Goal: Task Accomplishment & Management: Use online tool/utility

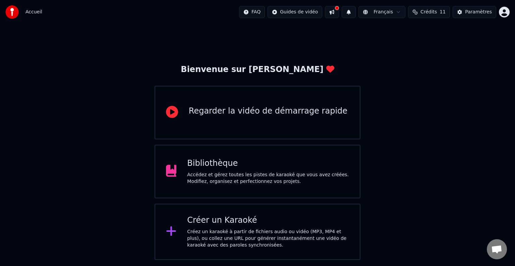
click at [240, 184] on div "Accédez et gérez toutes les pistes de karaoké que vous avez créées. Modifiez, o…" at bounding box center [268, 178] width 162 height 13
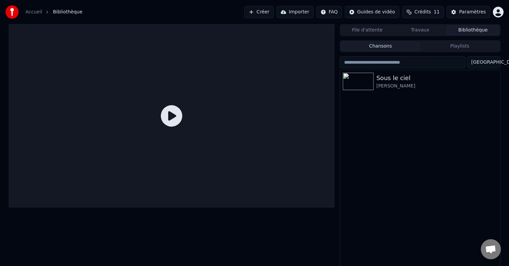
click at [172, 118] on icon at bounding box center [171, 115] width 21 height 21
click at [401, 82] on div "Sous le ciel" at bounding box center [434, 77] width 114 height 9
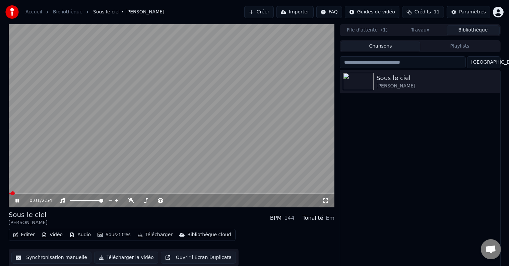
click at [17, 201] on icon at bounding box center [16, 201] width 3 height 4
click at [17, 201] on icon at bounding box center [17, 200] width 4 height 5
click at [17, 201] on icon at bounding box center [16, 201] width 3 height 4
click at [17, 217] on div "Sous le ciel" at bounding box center [28, 214] width 39 height 9
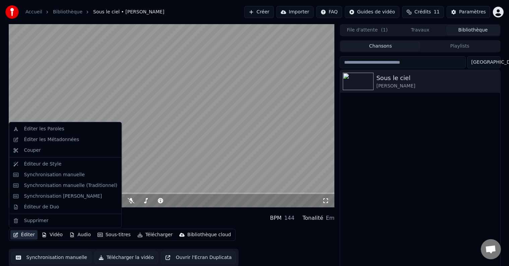
click at [25, 239] on button "Éditer" at bounding box center [23, 234] width 27 height 9
click at [455, 156] on div "Sous le ciel [PERSON_NAME]" at bounding box center [420, 169] width 160 height 199
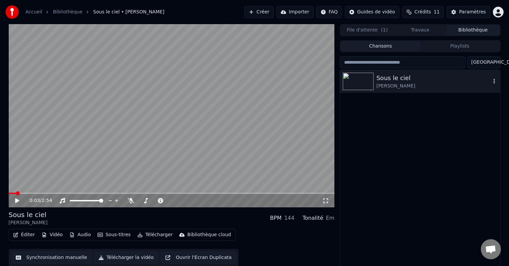
click at [496, 79] on div "Sous le ciel [PERSON_NAME]" at bounding box center [420, 81] width 160 height 23
click at [493, 79] on icon "button" at bounding box center [494, 80] width 7 height 5
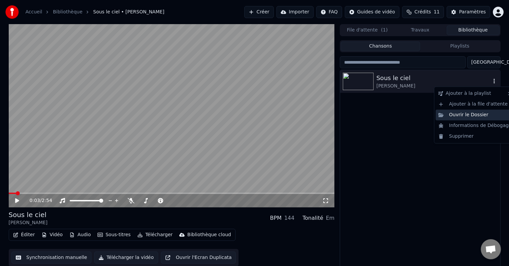
click at [485, 112] on div "Ouvrir le Dossier" at bounding box center [475, 115] width 79 height 11
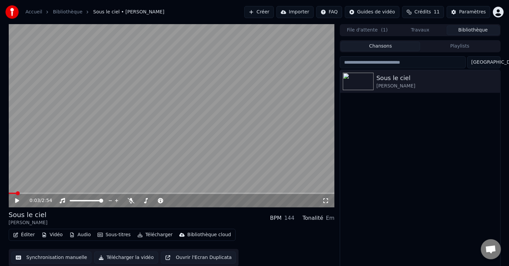
click at [268, 249] on div "Éditer Vidéo Audio Sous-titres Télécharger Bibliothèque cloud Synchronisation m…" at bounding box center [172, 248] width 326 height 38
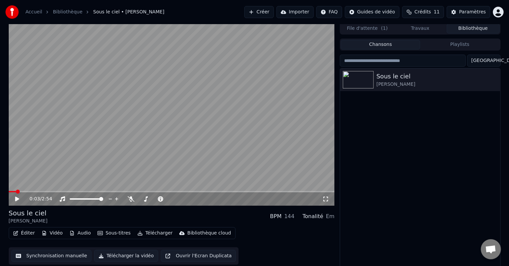
scroll to position [3, 0]
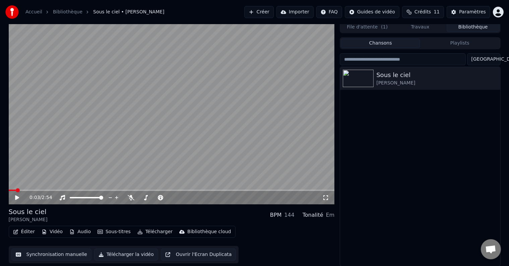
click at [41, 253] on button "Synchronisation manuelle" at bounding box center [51, 255] width 80 height 12
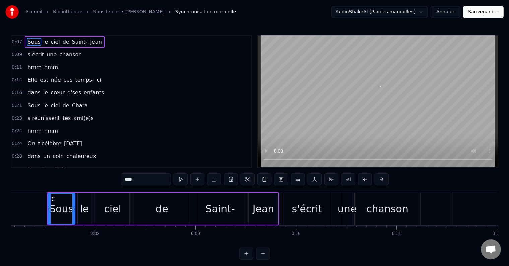
scroll to position [0, 723]
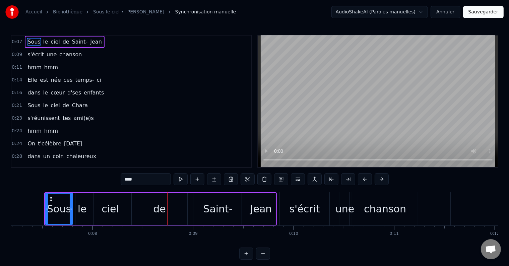
click at [448, 11] on button "Annuler" at bounding box center [446, 12] width 30 height 12
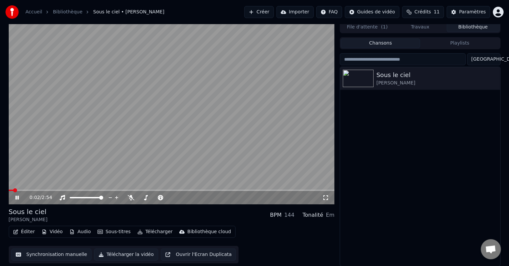
click at [15, 198] on icon at bounding box center [22, 197] width 16 height 5
click at [493, 76] on icon "button" at bounding box center [494, 77] width 7 height 5
click at [397, 114] on div "Sous le ciel [PERSON_NAME]" at bounding box center [420, 166] width 160 height 199
click at [389, 72] on div "Sous le ciel" at bounding box center [434, 74] width 114 height 9
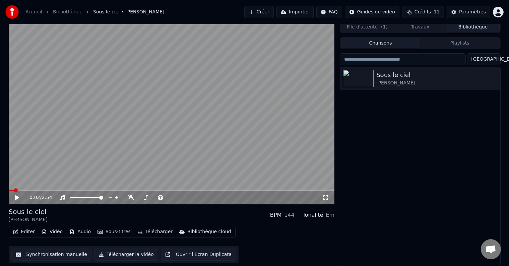
click at [32, 213] on div "Sous le ciel" at bounding box center [28, 211] width 39 height 9
click at [22, 232] on button "Éditer" at bounding box center [23, 231] width 27 height 9
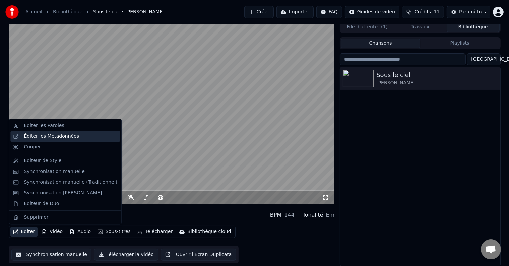
click at [61, 137] on div "Éditer les Métadonnées" at bounding box center [51, 136] width 55 height 7
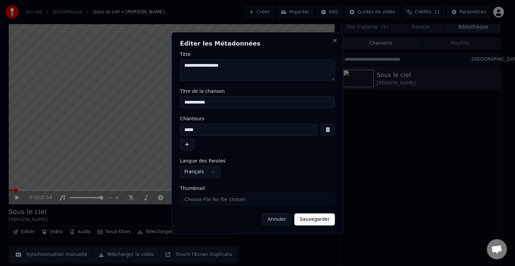
click at [213, 66] on textarea "**********" at bounding box center [257, 69] width 155 height 21
drag, startPoint x: 204, startPoint y: 132, endPoint x: 181, endPoint y: 133, distance: 22.8
click at [181, 133] on input "*****" at bounding box center [249, 130] width 138 height 12
drag, startPoint x: 242, startPoint y: 64, endPoint x: 180, endPoint y: 67, distance: 61.8
click at [180, 67] on textarea "**********" at bounding box center [257, 69] width 155 height 21
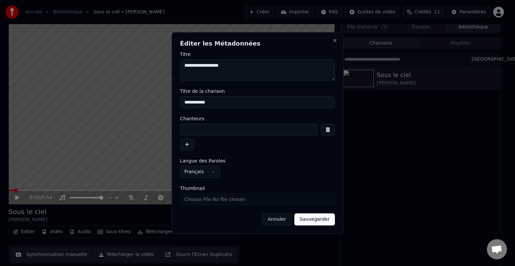
paste textarea
type textarea "**********"
click at [199, 103] on input "**********" at bounding box center [257, 102] width 155 height 12
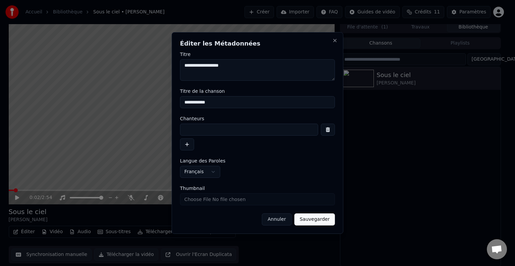
paste input "********"
type input "**********"
click at [219, 132] on input at bounding box center [249, 130] width 138 height 12
click at [318, 220] on button "Sauvegarder" at bounding box center [314, 220] width 41 height 12
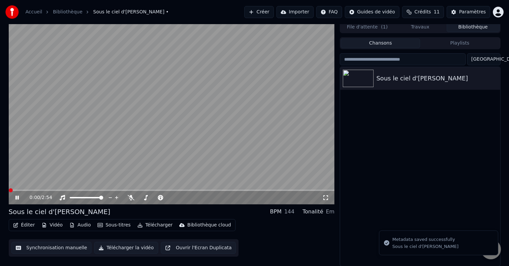
click at [16, 200] on icon at bounding box center [22, 197] width 16 height 5
click at [15, 197] on icon at bounding box center [17, 197] width 4 height 5
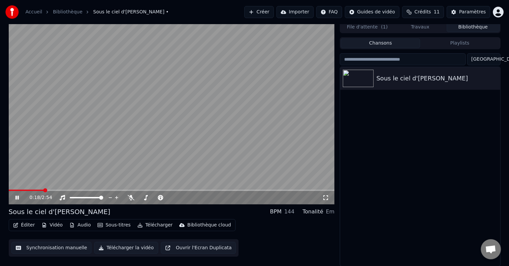
click at [15, 197] on icon at bounding box center [22, 197] width 16 height 5
click at [9, 192] on span at bounding box center [11, 190] width 4 height 4
click at [15, 197] on icon at bounding box center [17, 197] width 4 height 5
click at [15, 197] on icon at bounding box center [22, 197] width 16 height 5
click at [27, 224] on button "Éditer" at bounding box center [23, 225] width 27 height 9
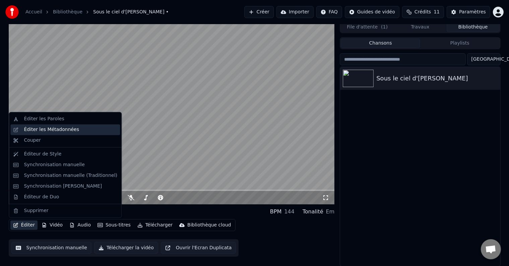
click at [43, 130] on div "Éditer les Métadonnées" at bounding box center [51, 129] width 55 height 7
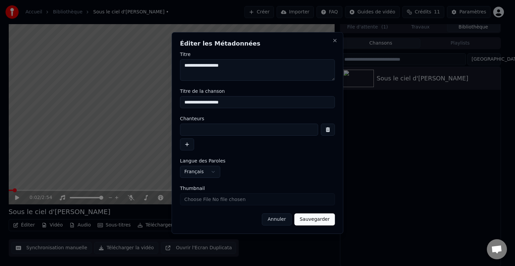
click at [207, 131] on input at bounding box center [249, 130] width 138 height 12
type input "**********"
click at [319, 221] on button "Sauvegarder" at bounding box center [314, 220] width 41 height 12
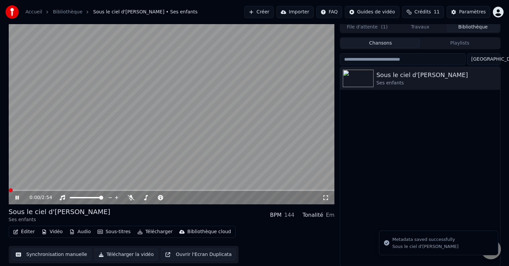
click at [9, 190] on span at bounding box center [11, 190] width 4 height 4
click at [16, 196] on icon at bounding box center [16, 198] width 3 height 4
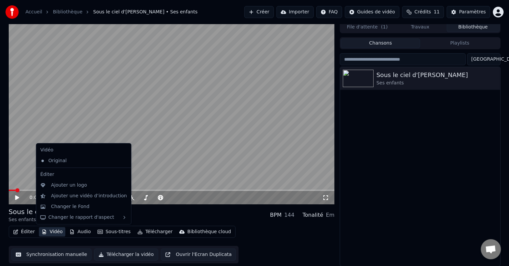
click at [48, 232] on button "Vidéo" at bounding box center [52, 231] width 26 height 9
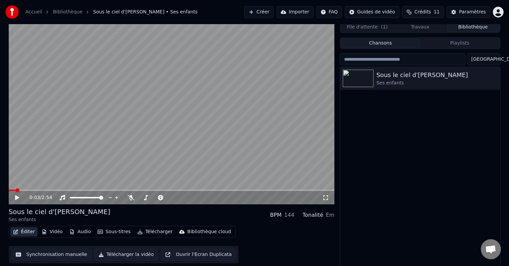
click at [28, 233] on button "Éditer" at bounding box center [23, 231] width 27 height 9
click at [302, 244] on div "Éditer Vidéo Audio Sous-titres Télécharger Bibliothèque cloud Synchronisation m…" at bounding box center [172, 245] width 326 height 38
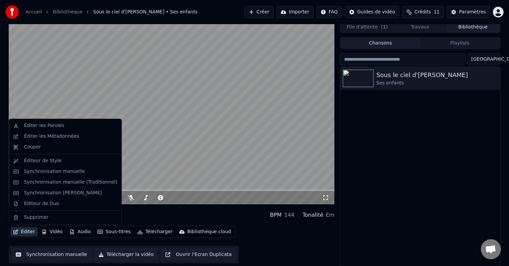
click at [24, 233] on button "Éditer" at bounding box center [23, 231] width 27 height 9
click at [50, 163] on div "Éditeur de Style" at bounding box center [43, 161] width 38 height 7
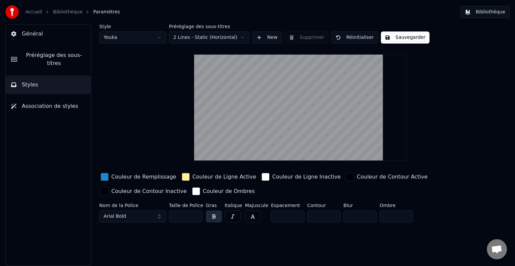
click at [235, 38] on html "Accueil Bibliothèque Paramètres Bibliothèque Général Préréglage des sous-titres…" at bounding box center [257, 133] width 515 height 266
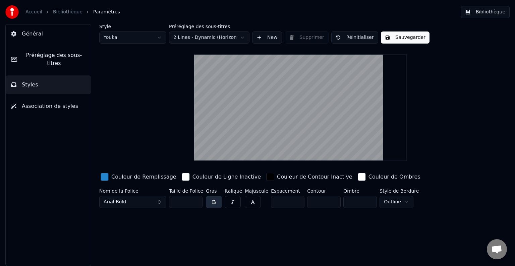
click at [237, 38] on html "Accueil Bibliothèque Paramètres Bibliothèque Général Préréglage des sous-titres…" at bounding box center [257, 133] width 515 height 266
click at [237, 36] on html "Accueil Bibliothèque Paramètres Bibliothèque Général Préréglage des sous-titres…" at bounding box center [257, 133] width 515 height 266
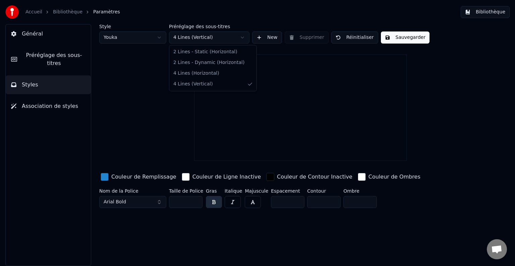
click at [239, 36] on html "Accueil Bibliothèque Paramètres Bibliothèque Général Préréglage des sous-titres…" at bounding box center [257, 133] width 515 height 266
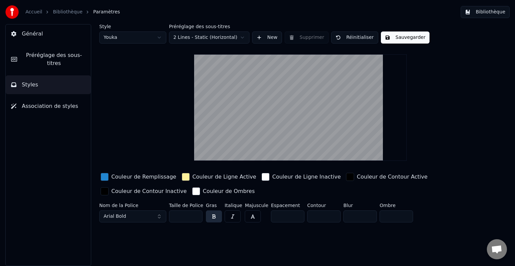
click at [230, 35] on html "Accueil Bibliothèque Paramètres Bibliothèque Général Préréglage des sous-titres…" at bounding box center [257, 133] width 515 height 266
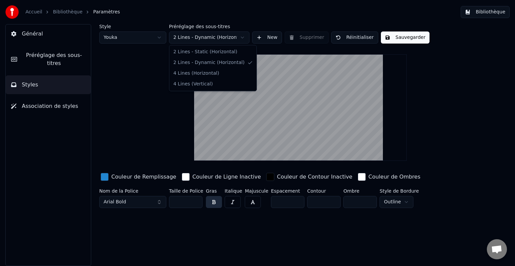
click at [231, 40] on html "Accueil Bibliothèque Paramètres Bibliothèque Général Préréglage des sous-titres…" at bounding box center [257, 133] width 515 height 266
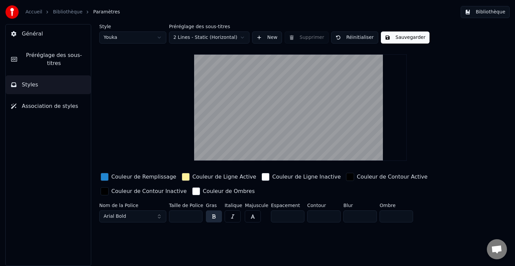
click at [55, 102] on span "Association de styles" at bounding box center [50, 106] width 56 height 8
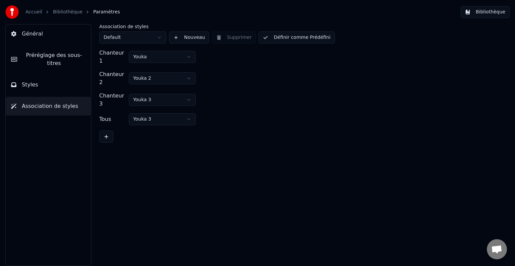
click at [57, 84] on button "Styles" at bounding box center [48, 84] width 85 height 19
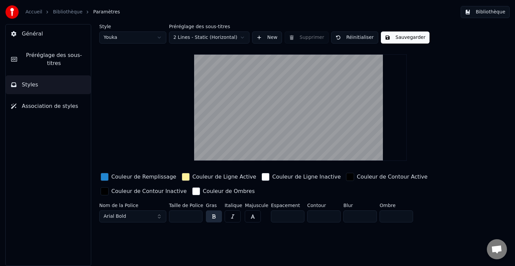
click at [50, 59] on span "Préréglage des sous-titres" at bounding box center [53, 59] width 63 height 16
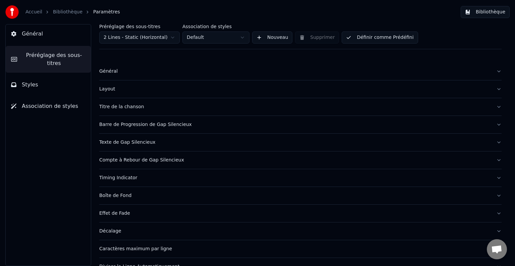
click at [134, 108] on div "Titre de la chanson" at bounding box center [295, 107] width 392 height 7
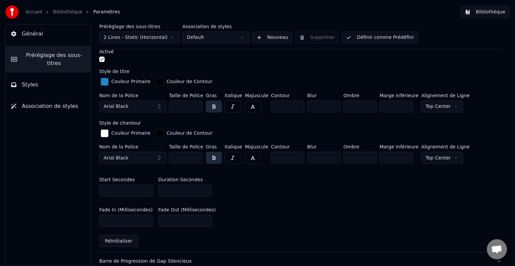
scroll to position [201, 0]
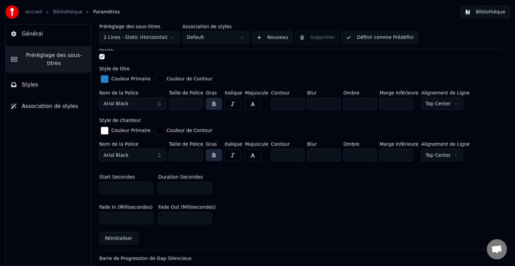
click at [180, 185] on input "*" at bounding box center [185, 188] width 54 height 12
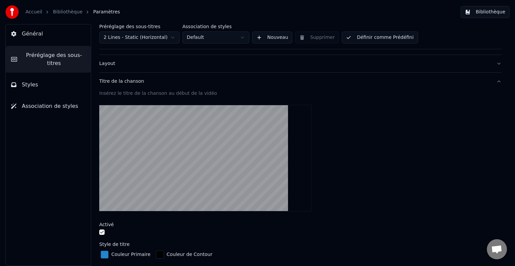
scroll to position [0, 0]
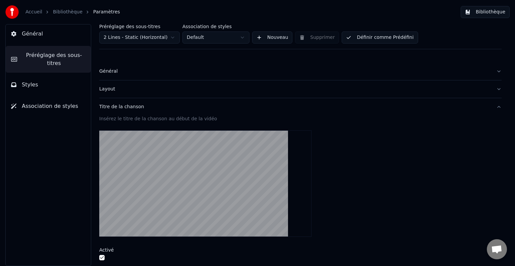
click at [163, 154] on video at bounding box center [205, 183] width 212 height 107
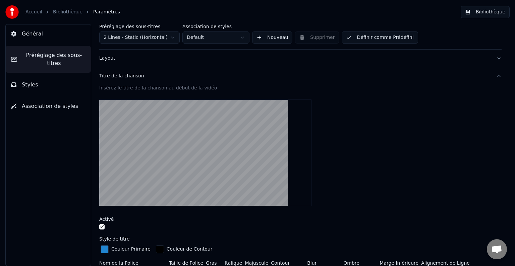
scroll to position [34, 0]
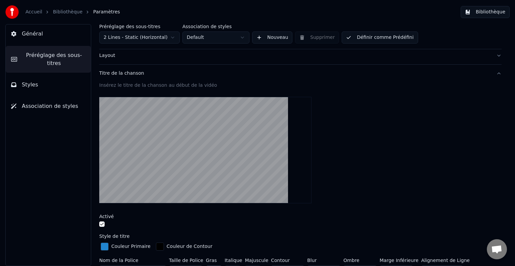
click at [195, 169] on video at bounding box center [205, 150] width 212 height 107
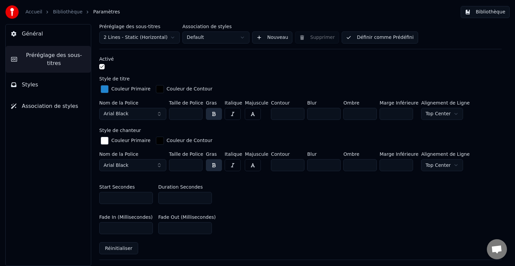
scroll to position [201, 0]
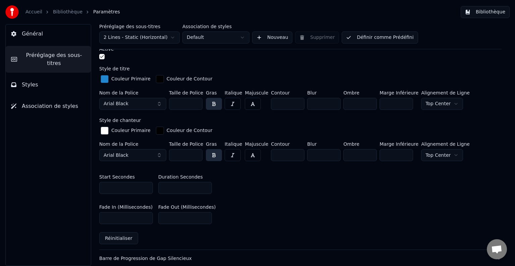
click at [191, 188] on input "*" at bounding box center [185, 188] width 54 height 12
type input "**"
click at [277, 190] on div "Start Secondes * Duration Secondes **" at bounding box center [300, 184] width 402 height 30
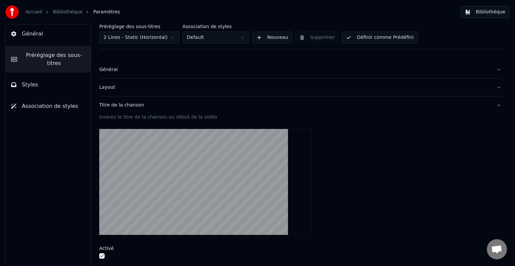
scroll to position [0, 0]
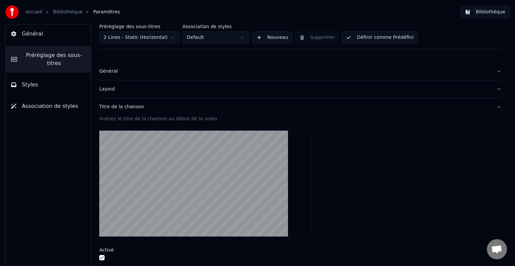
click at [133, 87] on div "Layout" at bounding box center [295, 89] width 392 height 7
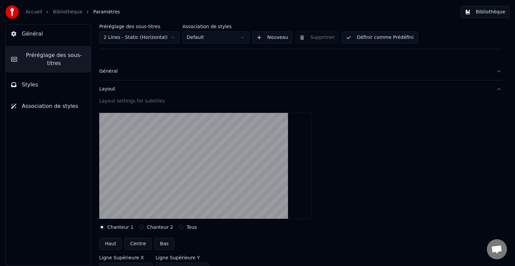
click at [119, 69] on div "Général" at bounding box center [295, 71] width 392 height 7
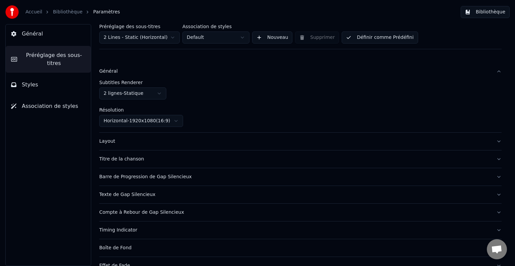
click at [138, 94] on html "Accueil Bibliothèque Paramètres Bibliothèque Général Préréglage des sous-titres…" at bounding box center [257, 133] width 515 height 266
click at [46, 36] on button "Général" at bounding box center [48, 33] width 85 height 19
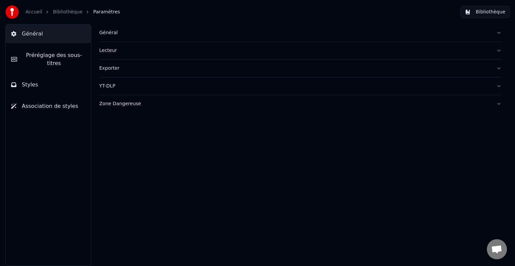
click at [38, 75] on button "Styles" at bounding box center [48, 84] width 85 height 19
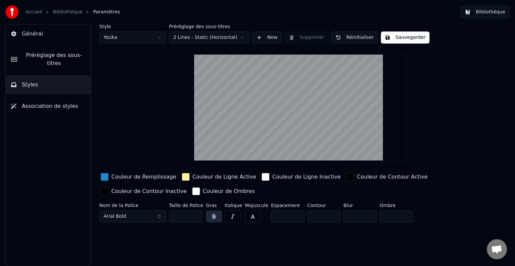
click at [45, 102] on span "Association de styles" at bounding box center [50, 106] width 56 height 8
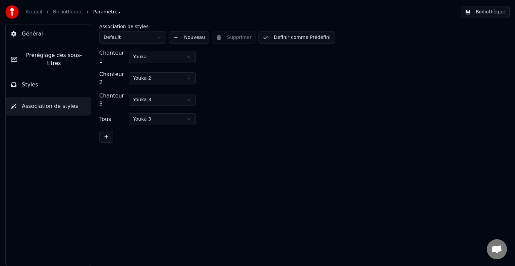
click at [46, 54] on span "Préréglage des sous-titres" at bounding box center [53, 59] width 63 height 16
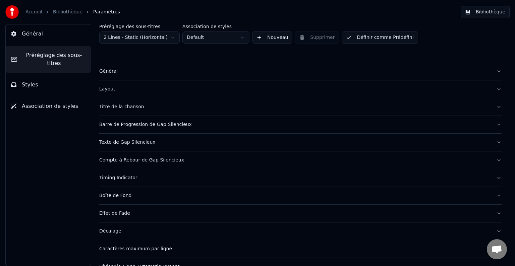
click at [50, 41] on button "Général" at bounding box center [48, 33] width 85 height 19
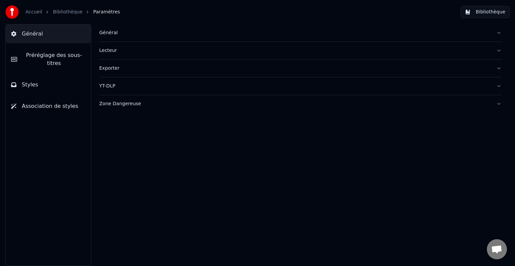
click at [62, 10] on link "Bibliothèque" at bounding box center [68, 12] width 30 height 7
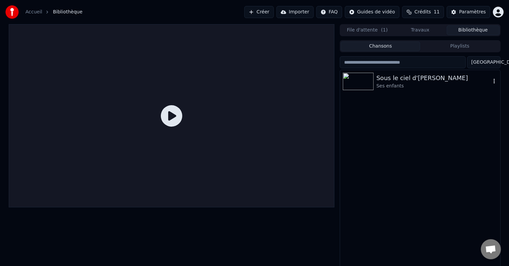
click at [430, 76] on div "Sous le ciel d'[PERSON_NAME]" at bounding box center [434, 77] width 114 height 9
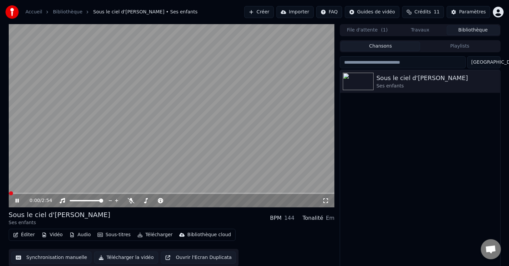
click at [17, 201] on icon at bounding box center [16, 201] width 3 height 4
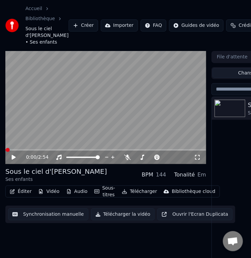
click at [15, 158] on icon at bounding box center [14, 157] width 4 height 5
click at [13, 158] on icon at bounding box center [18, 157] width 15 height 5
click at [10, 157] on div "0:02 / 2:54" at bounding box center [106, 157] width 196 height 7
click at [68, 125] on video at bounding box center [105, 107] width 201 height 113
click at [66, 125] on video at bounding box center [105, 107] width 201 height 113
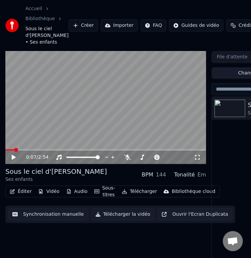
click at [103, 119] on video at bounding box center [105, 107] width 201 height 113
click at [14, 160] on icon at bounding box center [18, 157] width 15 height 5
click at [19, 151] on span at bounding box center [21, 150] width 4 height 4
click at [17, 159] on icon at bounding box center [18, 157] width 15 height 5
click at [14, 158] on icon at bounding box center [13, 157] width 3 height 4
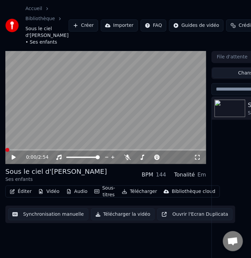
click at [5, 149] on span at bounding box center [7, 150] width 4 height 4
click at [52, 215] on button "Synchronisation manuelle" at bounding box center [48, 214] width 80 height 12
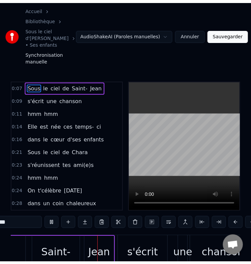
scroll to position [0, 893]
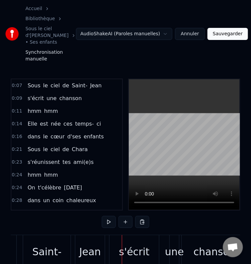
click at [109, 235] on div "s'écrit" at bounding box center [134, 251] width 50 height 33
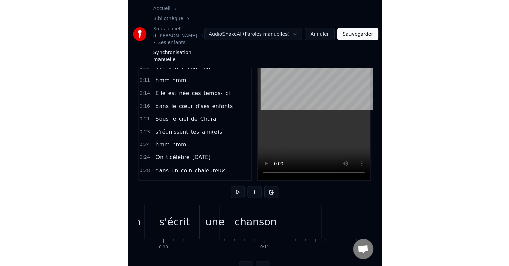
scroll to position [10, 0]
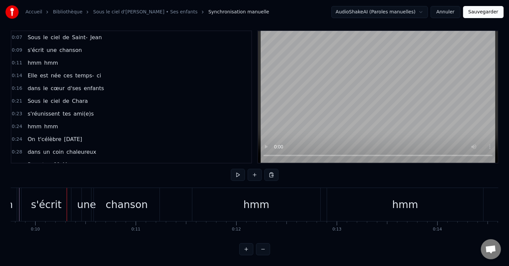
click at [251, 251] on button at bounding box center [246, 249] width 14 height 12
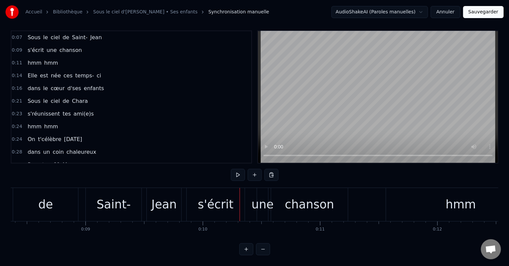
click at [264, 251] on button at bounding box center [263, 249] width 14 height 12
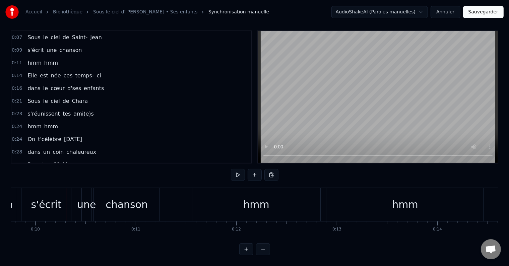
click at [264, 251] on button at bounding box center [263, 249] width 14 height 12
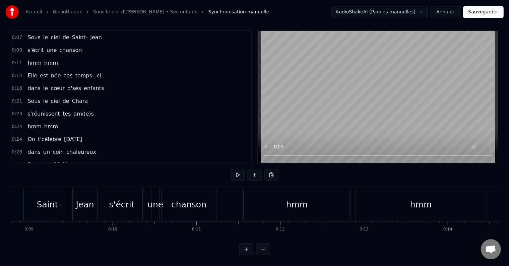
scroll to position [0, 734]
click at [259, 251] on button at bounding box center [263, 249] width 14 height 12
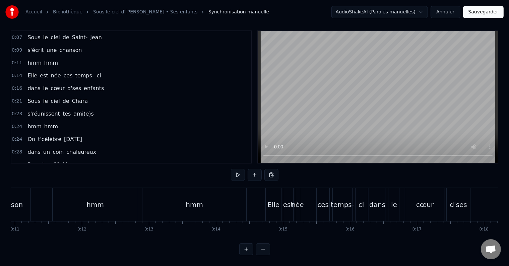
click at [259, 251] on button at bounding box center [263, 249] width 14 height 12
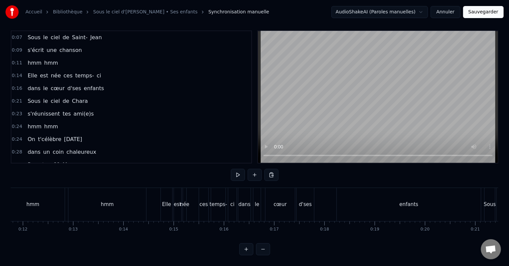
click at [259, 251] on button at bounding box center [263, 249] width 14 height 12
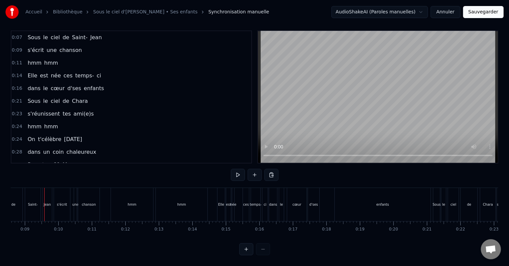
scroll to position [0, 287]
click at [247, 249] on button at bounding box center [246, 249] width 14 height 12
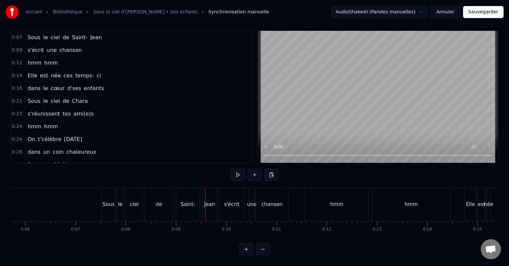
click at [247, 249] on button at bounding box center [246, 249] width 14 height 12
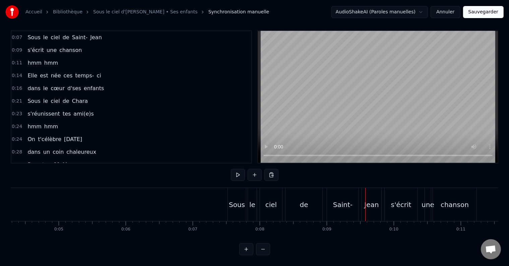
click at [247, 249] on button at bounding box center [246, 249] width 14 height 12
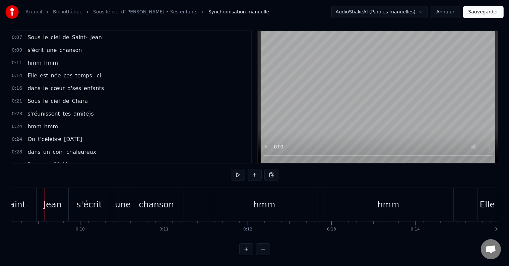
click at [269, 251] on button at bounding box center [263, 249] width 14 height 12
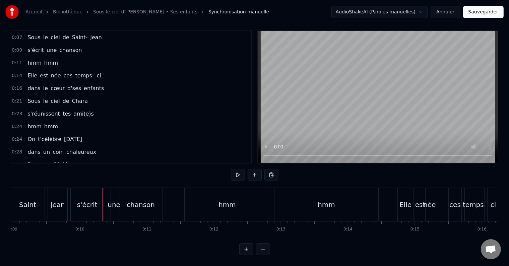
scroll to position [0, 641]
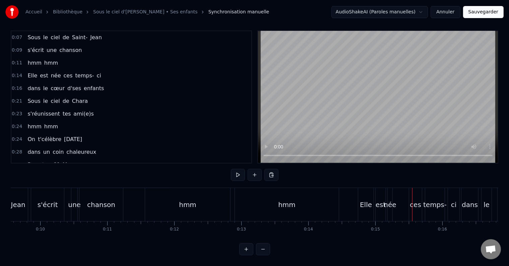
click at [362, 200] on div "Elle" at bounding box center [366, 205] width 12 height 10
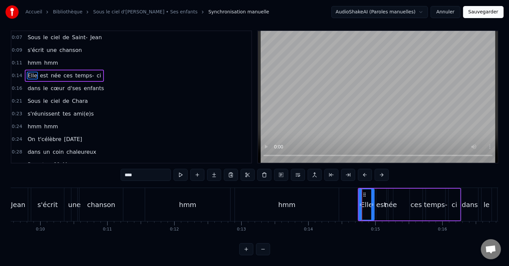
scroll to position [0, 0]
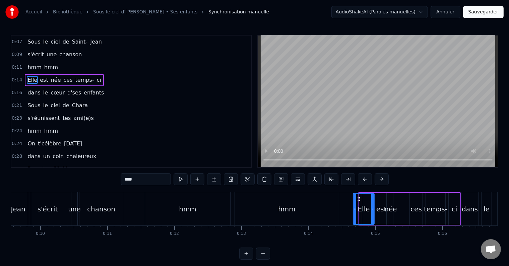
drag, startPoint x: 360, startPoint y: 207, endPoint x: 354, endPoint y: 206, distance: 5.7
click at [354, 207] on icon at bounding box center [355, 209] width 3 height 5
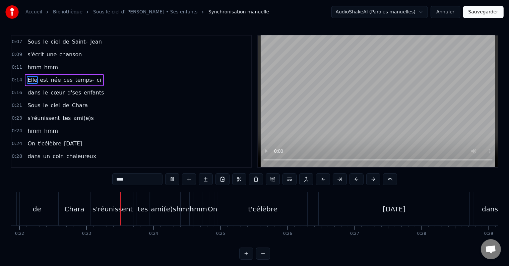
scroll to position [0, 1505]
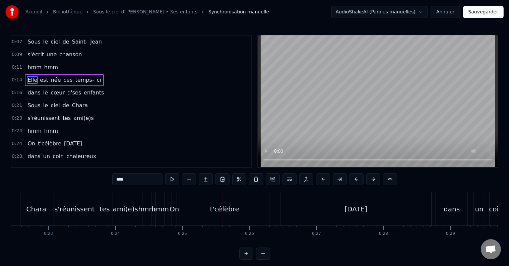
click at [247, 259] on button at bounding box center [246, 254] width 14 height 12
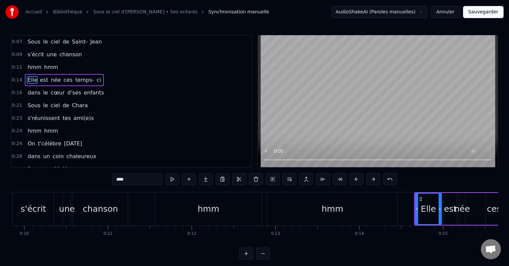
scroll to position [0, 833]
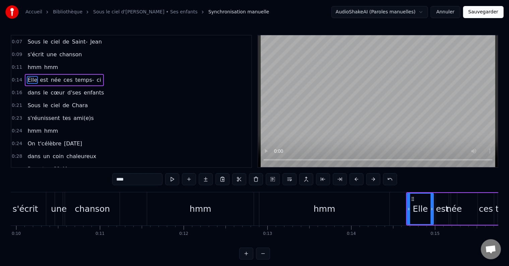
click at [205, 214] on div "hmm" at bounding box center [201, 209] width 22 height 13
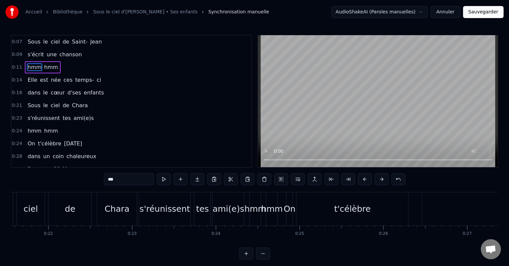
scroll to position [0, 1823]
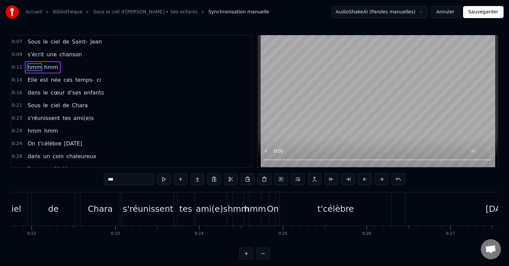
click at [246, 260] on button at bounding box center [246, 254] width 14 height 12
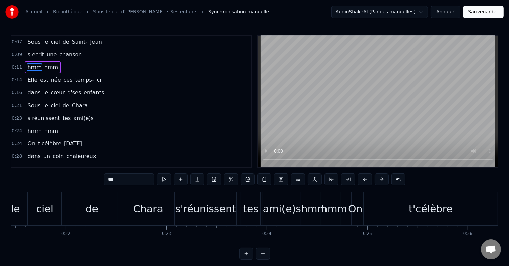
scroll to position [0, 2148]
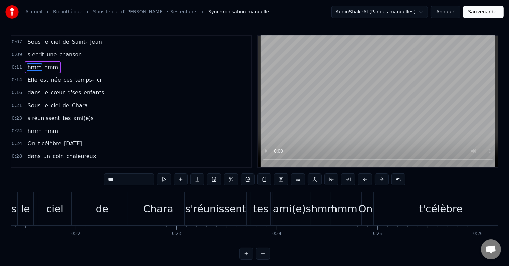
click at [326, 207] on div "hmm" at bounding box center [324, 209] width 26 height 15
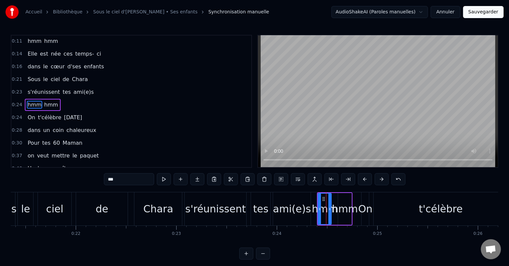
scroll to position [26, 0]
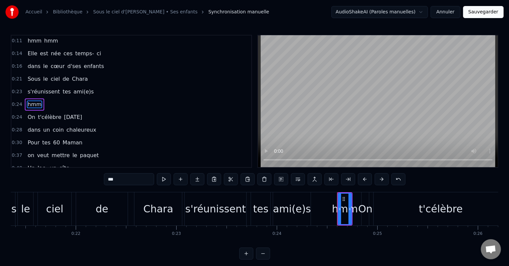
type input "**"
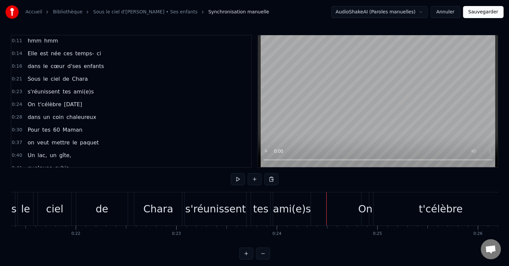
click at [448, 9] on button "Annuler" at bounding box center [446, 12] width 30 height 12
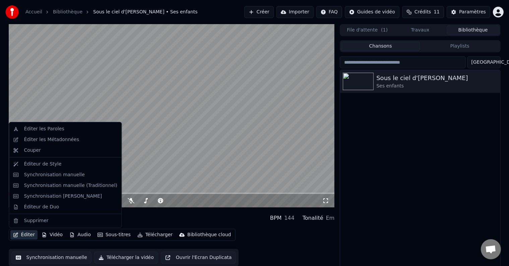
click at [28, 237] on button "Éditer" at bounding box center [23, 234] width 27 height 9
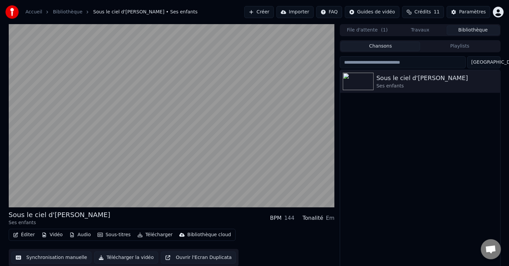
click at [62, 259] on button "Synchronisation manuelle" at bounding box center [51, 258] width 80 height 12
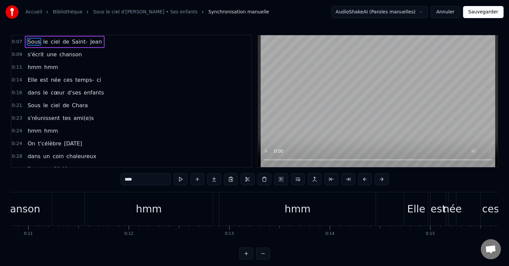
scroll to position [0, 1099]
click at [131, 217] on div "hmm" at bounding box center [139, 208] width 128 height 33
type input "***"
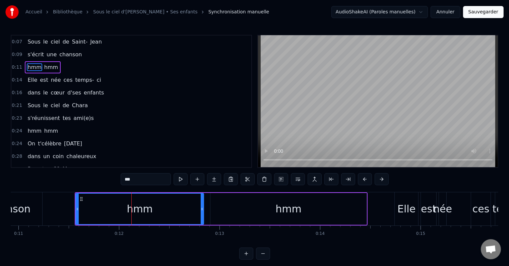
click at [77, 208] on icon at bounding box center [77, 209] width 3 height 5
click at [81, 200] on icon at bounding box center [81, 198] width 5 height 5
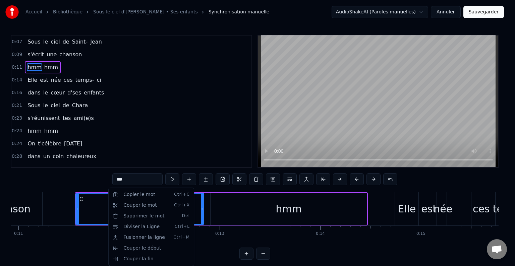
click at [254, 196] on html "Accueil Bibliothèque Sous le ciel d'[PERSON_NAME] • Ses enfants Synchronisation…" at bounding box center [257, 135] width 515 height 271
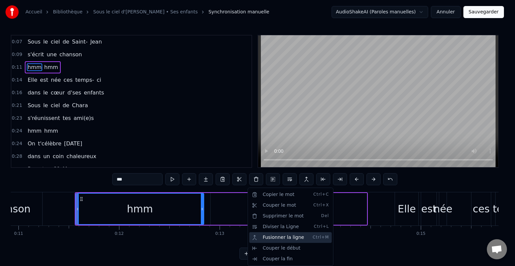
click at [291, 238] on div "Fusionner la ligne Ctrl+M" at bounding box center [290, 237] width 82 height 11
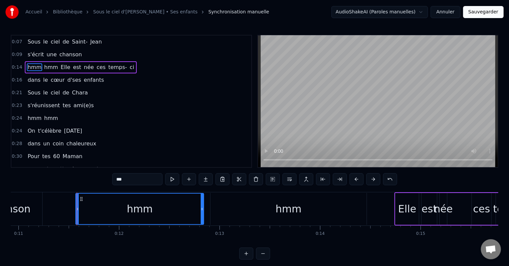
click at [256, 213] on div "hmm" at bounding box center [289, 209] width 156 height 32
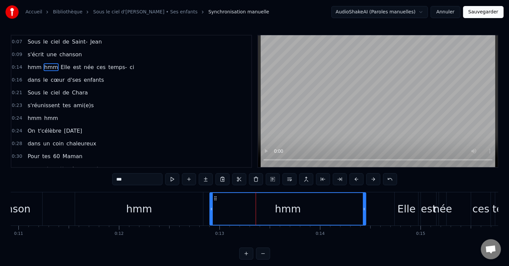
click at [156, 213] on div "hmm" at bounding box center [139, 208] width 128 height 33
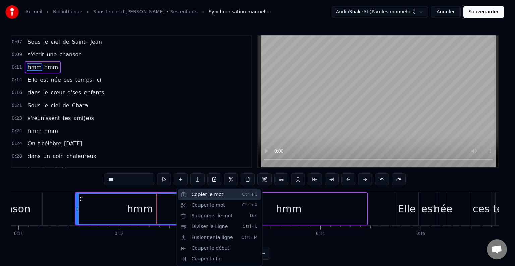
click at [208, 196] on div "Copier le mot Ctrl+C" at bounding box center [219, 194] width 82 height 11
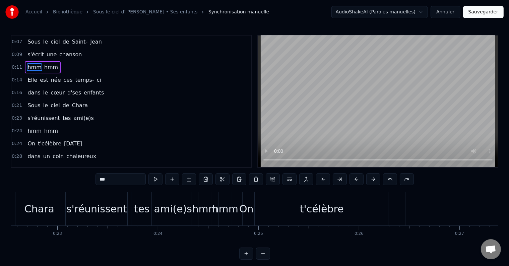
scroll to position [0, 2257]
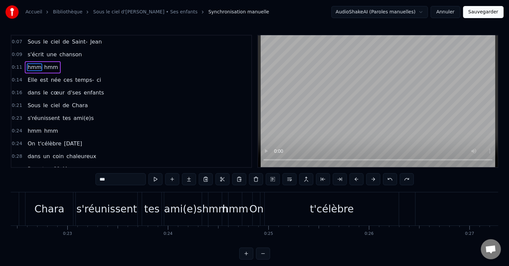
click at [210, 205] on div "hmm" at bounding box center [216, 209] width 26 height 15
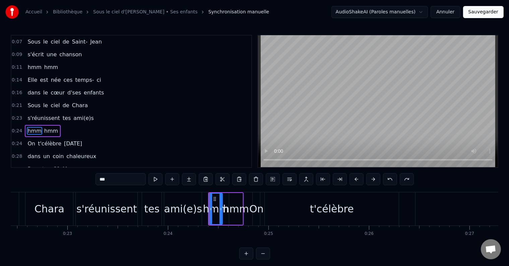
scroll to position [26, 0]
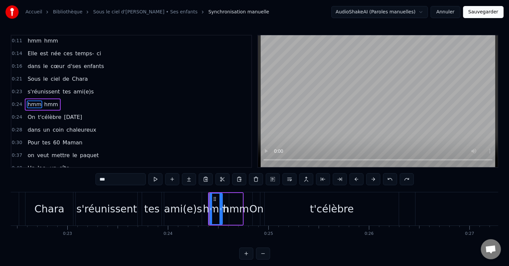
click at [243, 206] on div "hmm" at bounding box center [236, 209] width 26 height 15
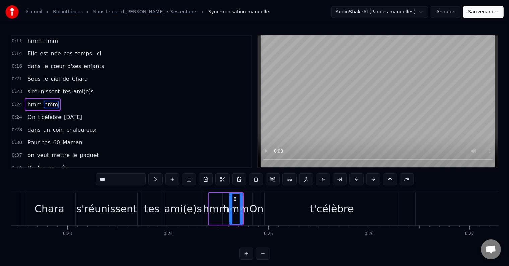
click at [248, 259] on button at bounding box center [246, 254] width 14 height 12
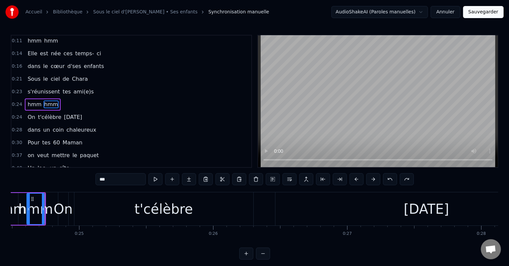
scroll to position [0, 3168]
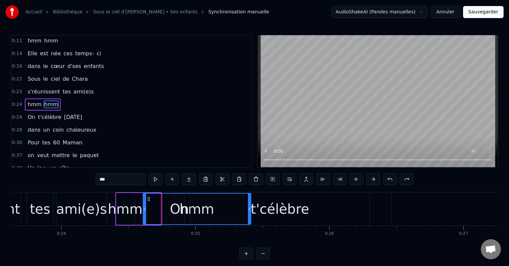
drag, startPoint x: 160, startPoint y: 208, endPoint x: 249, endPoint y: 208, distance: 89.9
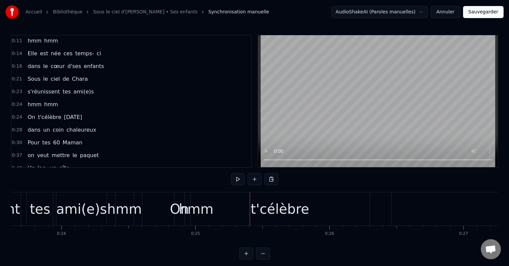
click at [268, 208] on div "t'célèbre" at bounding box center [280, 209] width 59 height 20
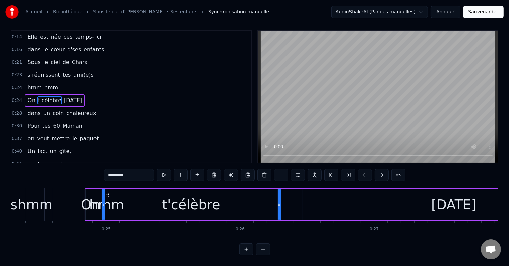
scroll to position [10, 0]
click at [303, 132] on video at bounding box center [378, 97] width 240 height 132
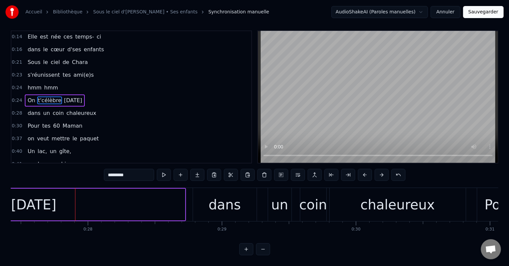
scroll to position [0, 3708]
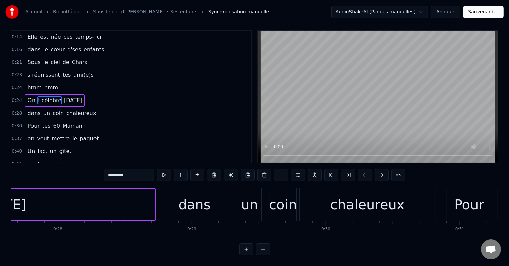
click at [261, 250] on button at bounding box center [263, 249] width 14 height 12
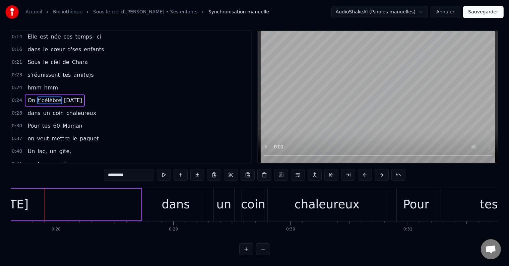
click at [259, 250] on button at bounding box center [263, 249] width 14 height 12
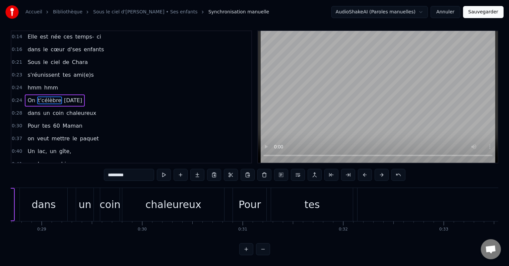
click at [259, 250] on button at bounding box center [263, 249] width 14 height 12
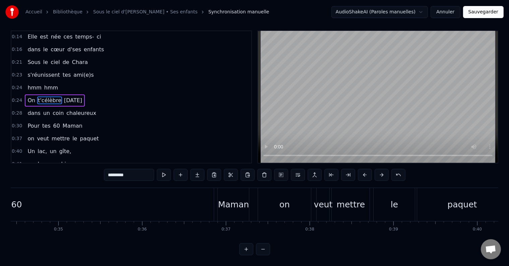
click at [259, 250] on button at bounding box center [263, 249] width 14 height 12
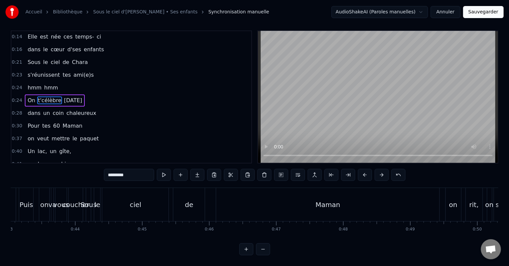
click at [259, 250] on button at bounding box center [263, 249] width 14 height 12
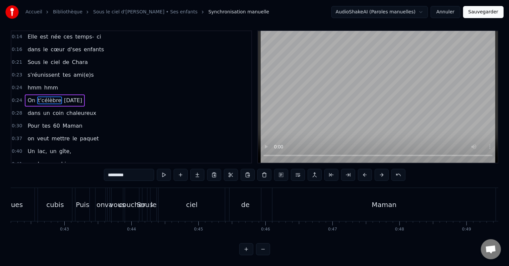
click at [259, 250] on button at bounding box center [263, 249] width 14 height 12
click at [259, 250] on div at bounding box center [254, 249] width 31 height 12
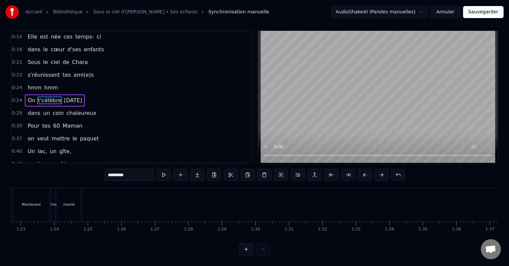
click at [259, 250] on div at bounding box center [254, 249] width 31 height 12
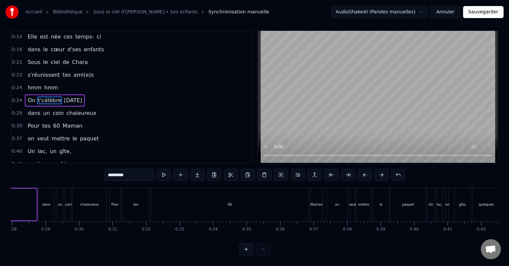
scroll to position [0, 902]
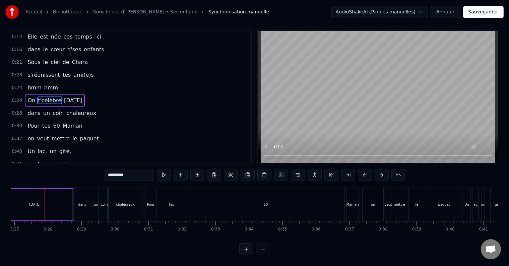
click at [259, 250] on div at bounding box center [254, 249] width 31 height 12
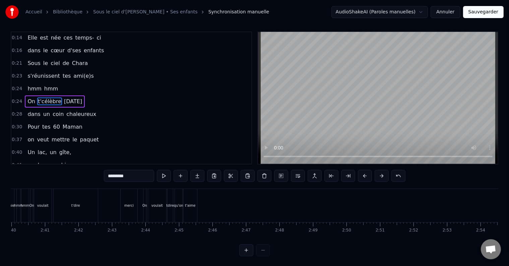
scroll to position [0, 5377]
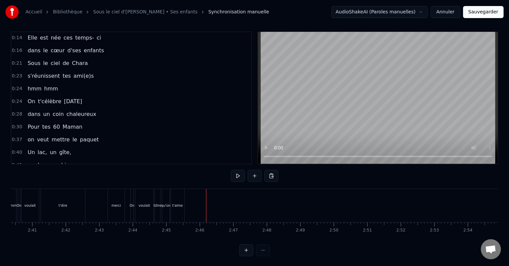
drag, startPoint x: 189, startPoint y: 202, endPoint x: 177, endPoint y: 203, distance: 12.1
drag, startPoint x: 204, startPoint y: 202, endPoint x: 139, endPoint y: 204, distance: 65.4
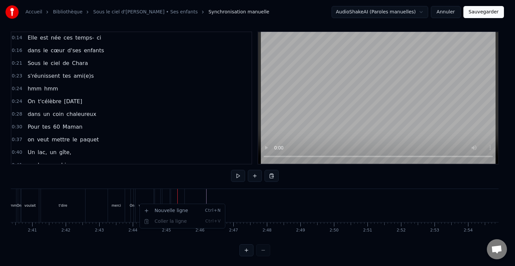
click at [233, 202] on html "Accueil Bibliothèque Sous le ciel d'[PERSON_NAME] • Ses enfants Synchronisation…" at bounding box center [257, 132] width 515 height 271
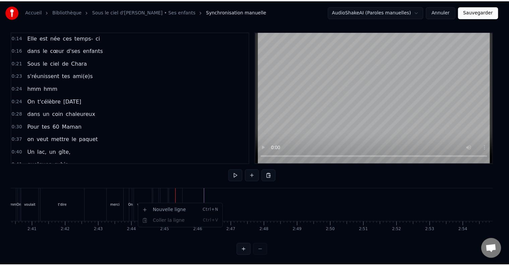
scroll to position [0, 5371]
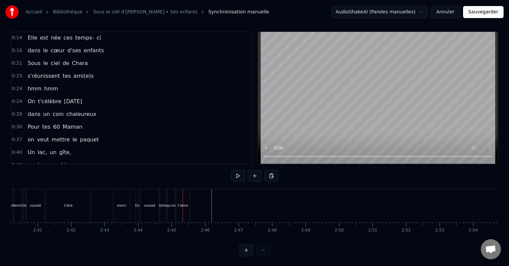
click at [188, 201] on div "t'aime" at bounding box center [182, 205] width 13 height 33
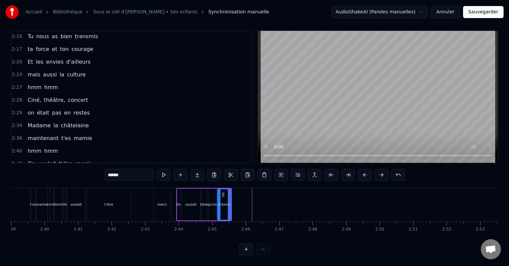
scroll to position [0, 5330]
click at [167, 202] on div "merci" at bounding box center [163, 204] width 9 height 5
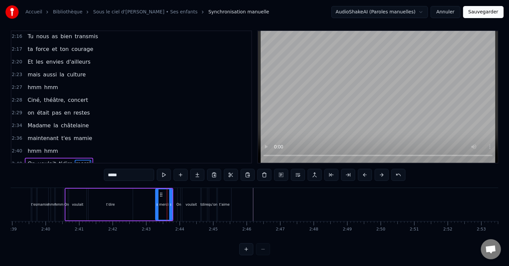
click at [221, 195] on div "t'aime" at bounding box center [224, 204] width 13 height 33
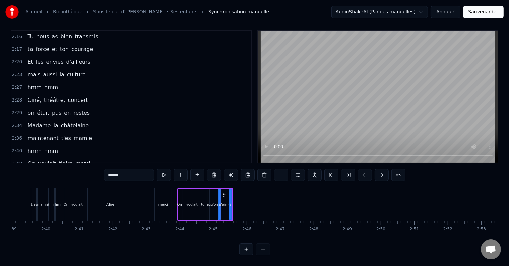
click at [158, 195] on div "merci" at bounding box center [163, 204] width 17 height 33
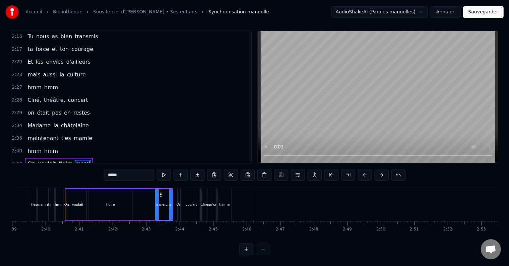
click at [192, 195] on div "voulait" at bounding box center [191, 204] width 18 height 33
type input "*******"
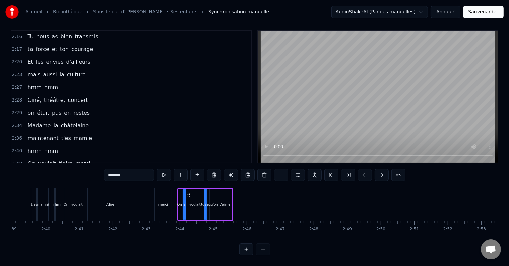
drag, startPoint x: 200, startPoint y: 197, endPoint x: 206, endPoint y: 199, distance: 5.9
click at [206, 202] on icon at bounding box center [205, 204] width 3 height 5
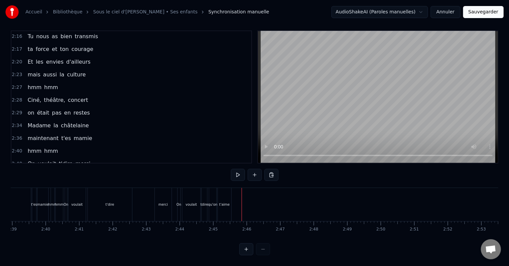
click at [222, 194] on div "t'aime" at bounding box center [224, 204] width 13 height 33
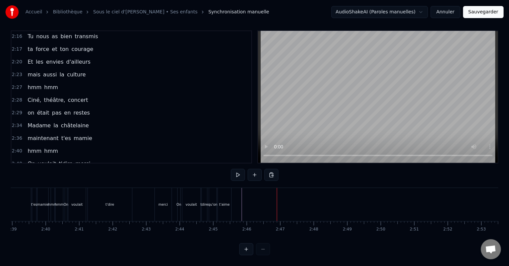
click at [220, 194] on div "t'aime" at bounding box center [224, 204] width 13 height 33
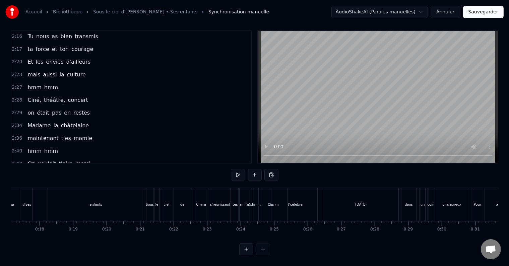
scroll to position [0, 575]
click at [245, 248] on button at bounding box center [246, 249] width 14 height 12
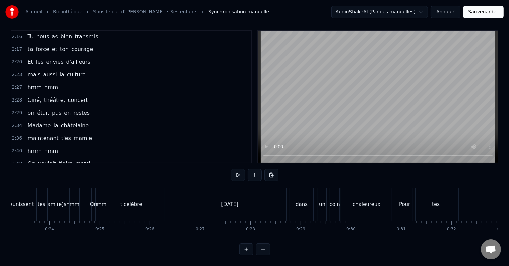
scroll to position [0, 1171]
click at [449, 10] on button "Annuler" at bounding box center [446, 12] width 30 height 12
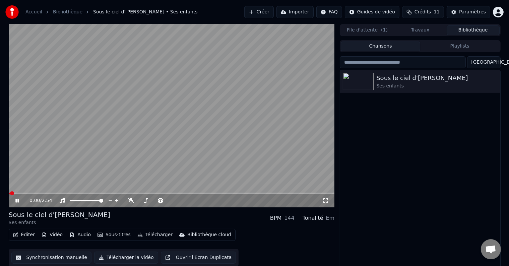
click at [56, 259] on button "Synchronisation manuelle" at bounding box center [51, 258] width 80 height 12
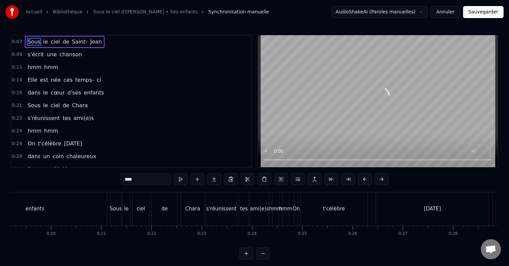
scroll to position [0, 980]
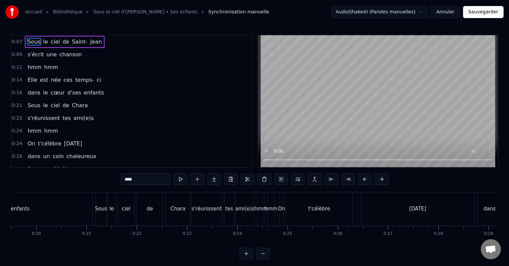
click at [246, 259] on button at bounding box center [246, 254] width 14 height 12
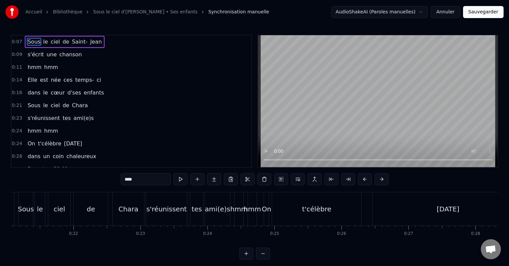
scroll to position [0, 1419]
click at [233, 208] on div "hmm" at bounding box center [232, 209] width 17 height 10
type input "***"
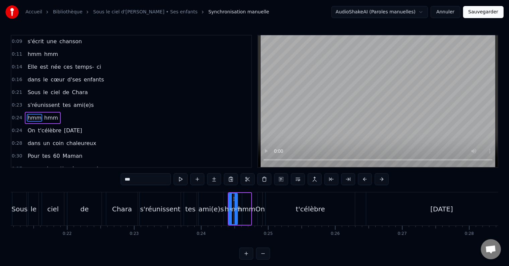
scroll to position [26, 0]
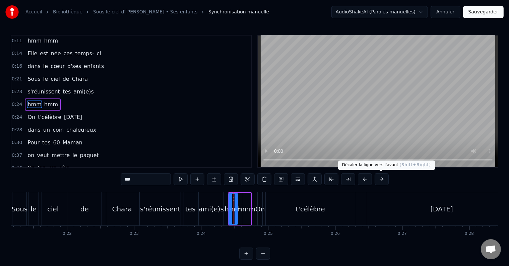
click at [381, 180] on button at bounding box center [382, 179] width 14 height 12
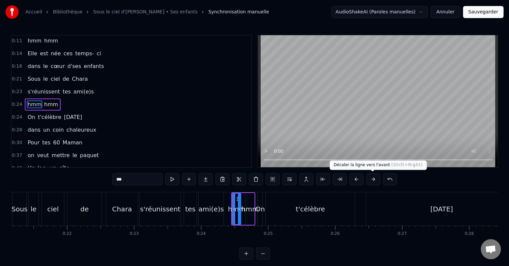
click at [374, 181] on button at bounding box center [373, 179] width 14 height 12
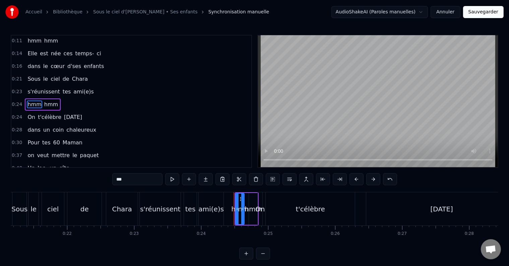
click at [374, 181] on button at bounding box center [373, 179] width 14 height 12
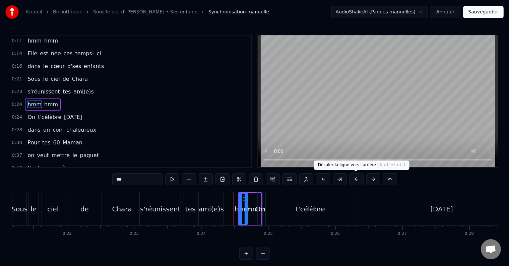
click at [357, 181] on button at bounding box center [357, 179] width 14 height 12
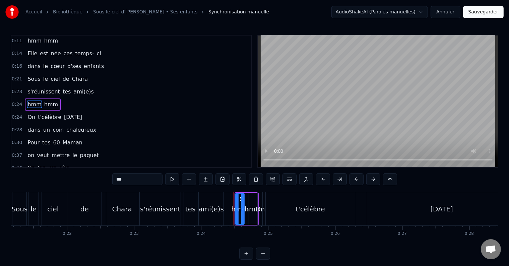
click at [357, 181] on button at bounding box center [357, 179] width 14 height 12
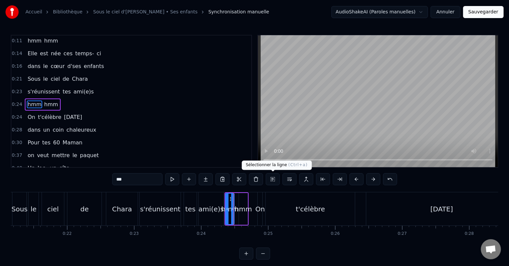
click at [273, 181] on button at bounding box center [273, 179] width 14 height 12
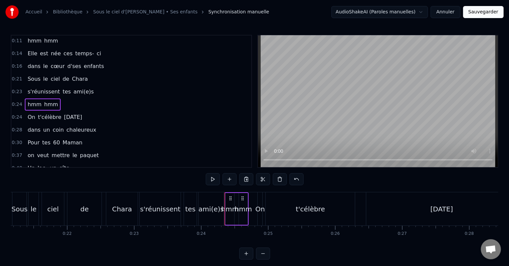
click at [215, 180] on button at bounding box center [213, 179] width 14 height 12
click at [232, 213] on div "hmm" at bounding box center [229, 209] width 17 height 10
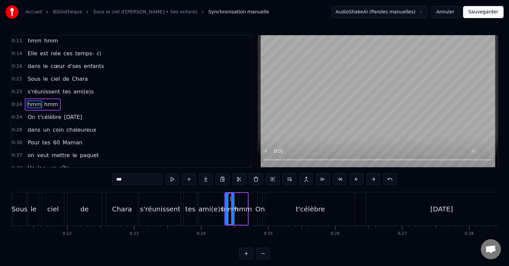
click at [247, 197] on div "hmm" at bounding box center [243, 209] width 9 height 32
click at [243, 197] on icon at bounding box center [244, 198] width 5 height 5
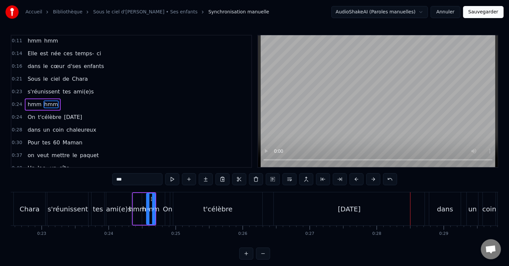
scroll to position [0, 1498]
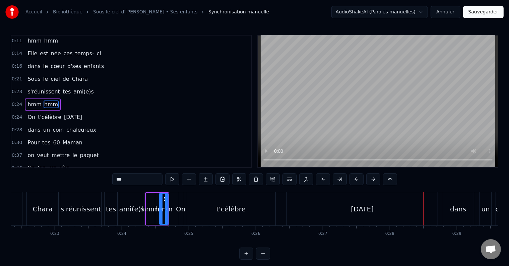
click at [278, 205] on div "On t'célèbre [DATE]" at bounding box center [309, 208] width 262 height 33
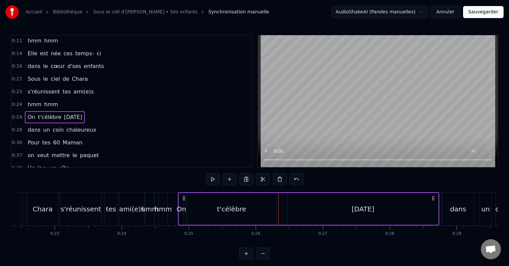
click at [177, 207] on div "On" at bounding box center [181, 209] width 9 height 10
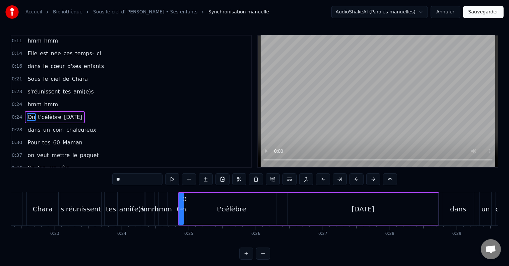
scroll to position [39, 0]
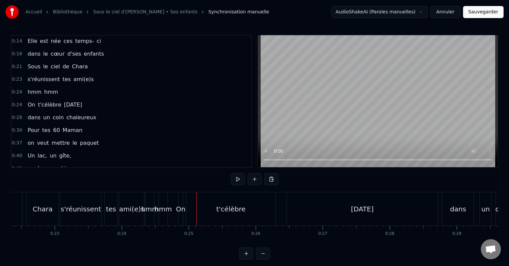
click at [197, 209] on div "t'célèbre" at bounding box center [230, 208] width 89 height 33
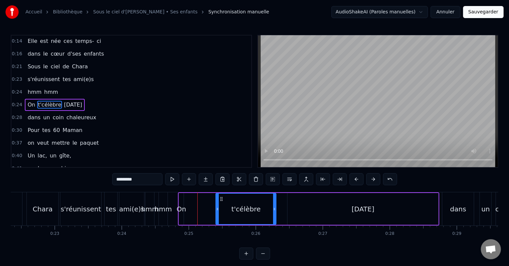
drag, startPoint x: 189, startPoint y: 208, endPoint x: 219, endPoint y: 210, distance: 29.6
click at [219, 210] on icon at bounding box center [217, 209] width 3 height 5
click at [177, 209] on div "On" at bounding box center [181, 209] width 9 height 10
type input "**"
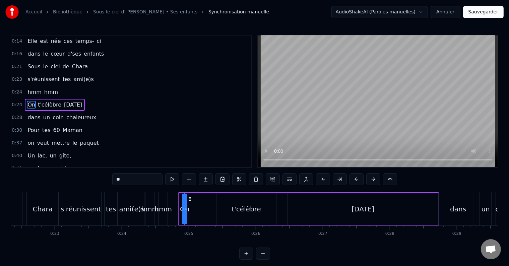
drag, startPoint x: 179, startPoint y: 208, endPoint x: 209, endPoint y: 211, distance: 30.3
click at [209, 211] on div "On t'célèbre [DATE]" at bounding box center [309, 208] width 262 height 33
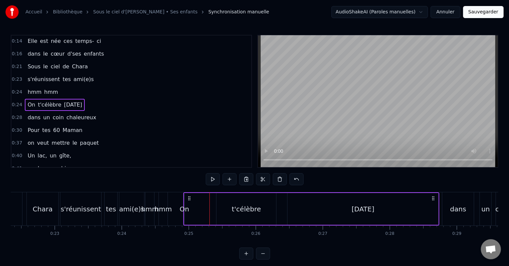
click at [312, 214] on div "[DATE]" at bounding box center [363, 209] width 151 height 32
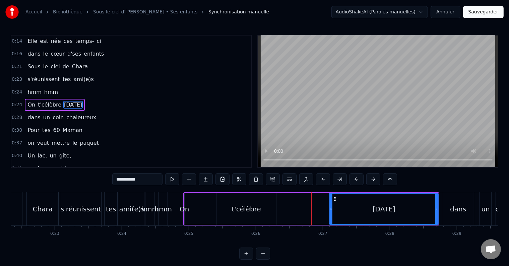
drag, startPoint x: 288, startPoint y: 208, endPoint x: 333, endPoint y: 213, distance: 45.8
click at [333, 213] on div at bounding box center [331, 209] width 3 height 31
click at [247, 211] on div "t'célèbre" at bounding box center [246, 209] width 29 height 10
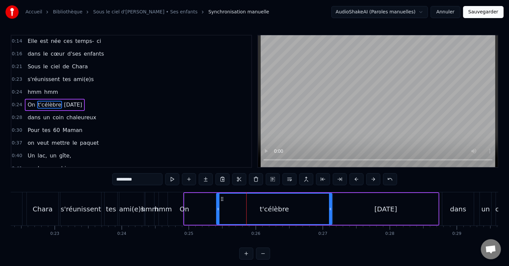
drag, startPoint x: 275, startPoint y: 209, endPoint x: 335, endPoint y: 209, distance: 59.7
click at [332, 209] on icon at bounding box center [330, 209] width 3 height 5
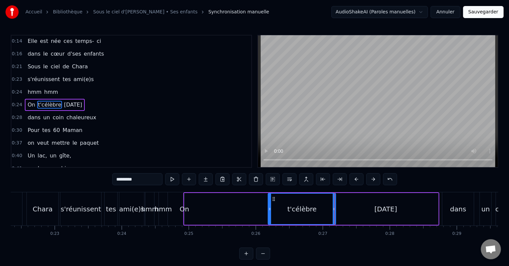
drag, startPoint x: 219, startPoint y: 207, endPoint x: 270, endPoint y: 208, distance: 51.6
click at [270, 208] on icon at bounding box center [270, 209] width 3 height 5
click at [188, 209] on div "On" at bounding box center [184, 209] width 9 height 10
type input "**"
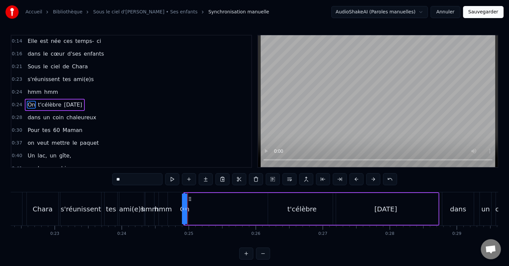
drag, startPoint x: 186, startPoint y: 208, endPoint x: 202, endPoint y: 208, distance: 15.4
click at [258, 208] on div "On t'célèbre [DATE]" at bounding box center [311, 208] width 256 height 33
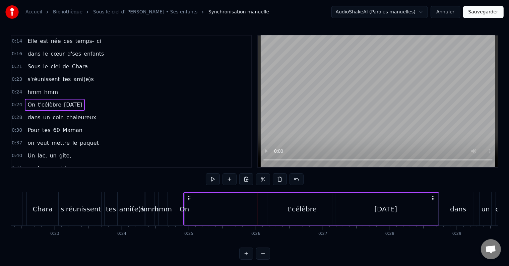
click at [187, 210] on div "On" at bounding box center [184, 209] width 9 height 10
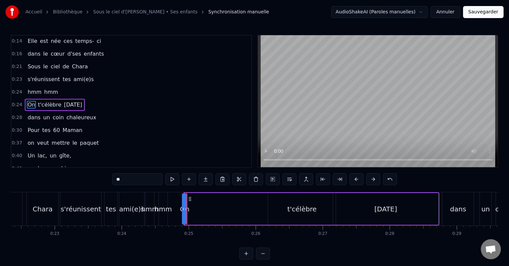
drag, startPoint x: 185, startPoint y: 208, endPoint x: 200, endPoint y: 208, distance: 15.4
click at [207, 208] on div "On t'célèbre [DATE]" at bounding box center [311, 208] width 256 height 33
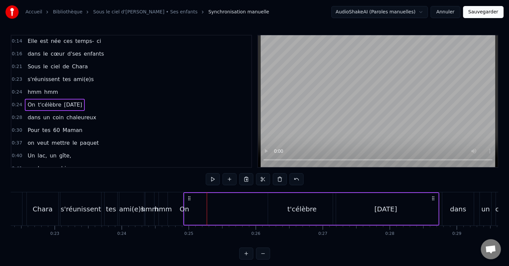
click at [185, 209] on div "On" at bounding box center [184, 209] width 9 height 10
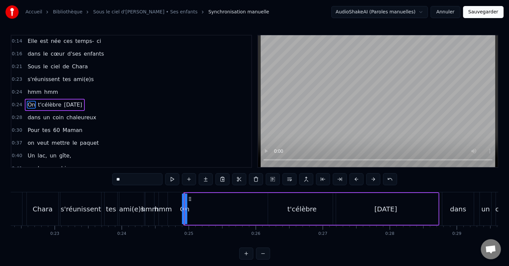
click at [250, 257] on button at bounding box center [246, 254] width 14 height 12
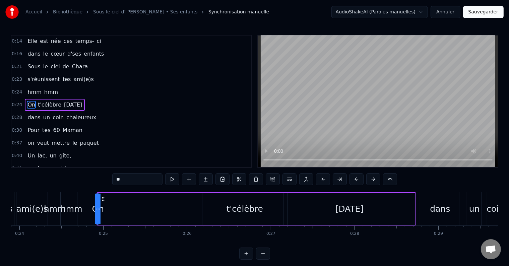
scroll to position [0, 2056]
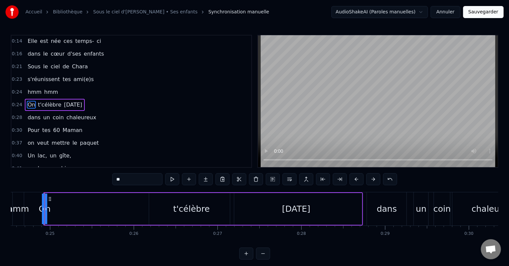
drag, startPoint x: 47, startPoint y: 208, endPoint x: 67, endPoint y: 207, distance: 20.8
click at [67, 207] on div "On t'célèbre [DATE]" at bounding box center [203, 208] width 320 height 33
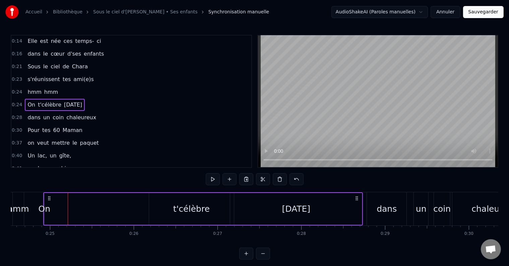
click at [42, 209] on div "On" at bounding box center [45, 209] width 12 height 13
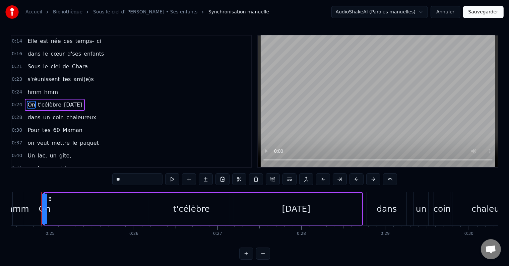
scroll to position [0, 2053]
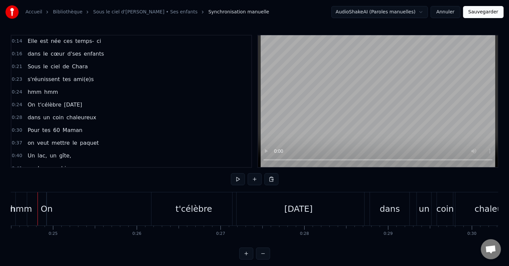
scroll to position [0, 2047]
click at [53, 209] on div "On" at bounding box center [54, 209] width 12 height 13
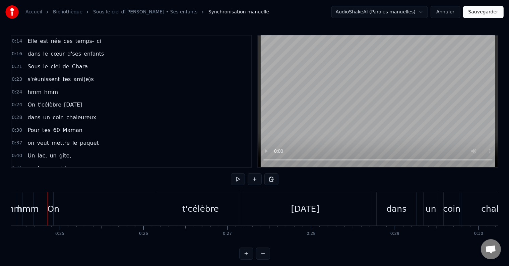
click at [54, 209] on div "On" at bounding box center [54, 209] width 12 height 13
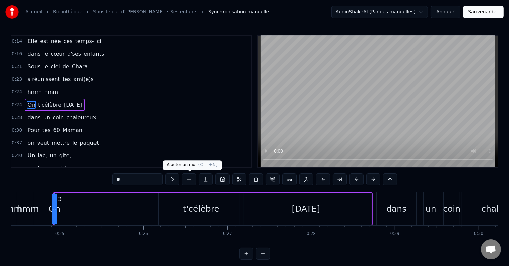
click at [172, 178] on button at bounding box center [172, 179] width 14 height 12
click at [174, 182] on button at bounding box center [172, 179] width 14 height 12
click at [173, 180] on button at bounding box center [172, 179] width 14 height 12
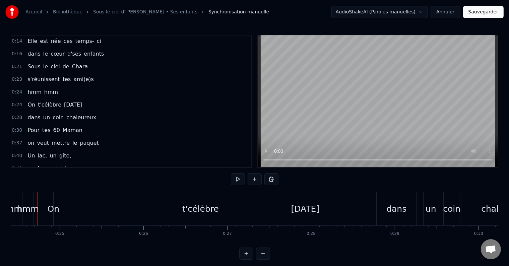
scroll to position [0, 2040]
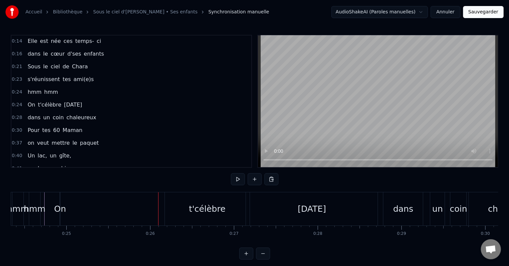
click at [59, 211] on div "On" at bounding box center [60, 209] width 12 height 13
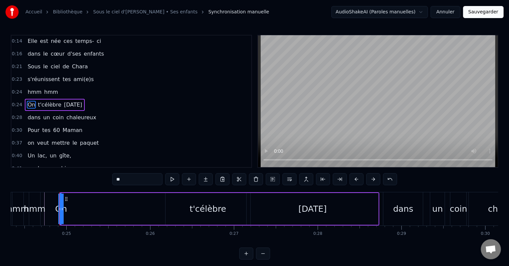
click at [61, 210] on icon at bounding box center [62, 209] width 3 height 5
drag, startPoint x: 61, startPoint y: 210, endPoint x: 80, endPoint y: 211, distance: 19.5
click at [80, 211] on div "On t'célèbre [DATE]" at bounding box center [220, 208] width 320 height 33
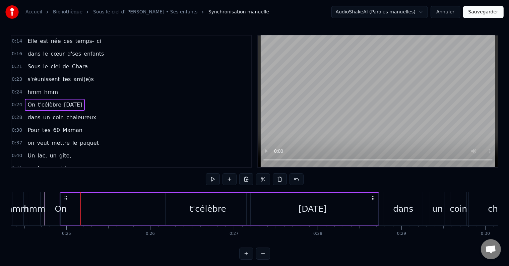
click at [66, 197] on icon at bounding box center [65, 198] width 5 height 5
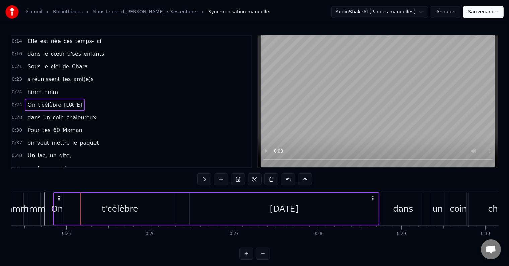
click at [110, 178] on div "0:07 Sous le ciel de Saint- Jean 0:09 s'écrit une chanson 0:11 hmm hmm 0:14 Ell…" at bounding box center [255, 147] width 488 height 225
click at [57, 212] on div "On" at bounding box center [57, 209] width 12 height 13
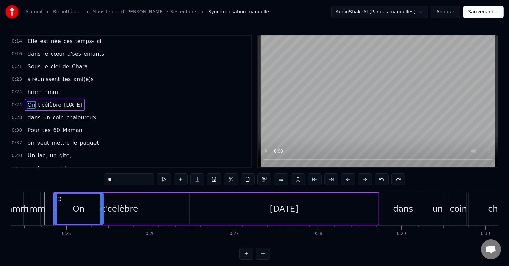
drag, startPoint x: 57, startPoint y: 209, endPoint x: 100, endPoint y: 209, distance: 43.3
click at [100, 209] on icon at bounding box center [101, 209] width 3 height 5
click at [169, 211] on div "t'célèbre" at bounding box center [120, 209] width 112 height 32
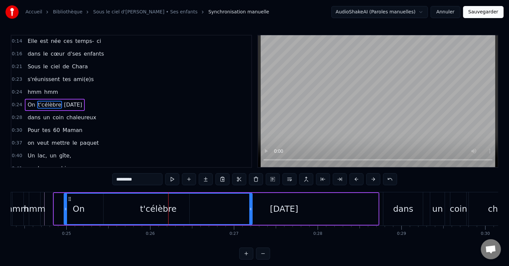
drag, startPoint x: 175, startPoint y: 209, endPoint x: 252, endPoint y: 209, distance: 76.8
click at [252, 209] on div "t'célèbre" at bounding box center [158, 209] width 189 height 32
click at [85, 209] on div "t'célèbre" at bounding box center [158, 209] width 188 height 31
click at [69, 211] on div "t'célèbre" at bounding box center [158, 209] width 188 height 31
click at [59, 209] on div "On" at bounding box center [78, 209] width 49 height 32
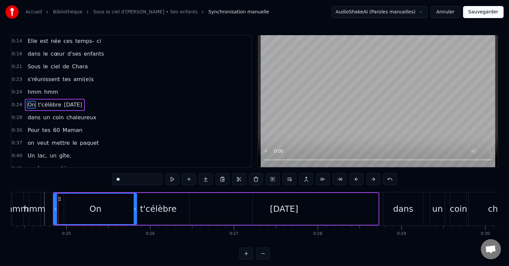
drag, startPoint x: 102, startPoint y: 209, endPoint x: 125, endPoint y: 209, distance: 22.8
click at [135, 210] on icon at bounding box center [135, 209] width 3 height 5
drag, startPoint x: 54, startPoint y: 209, endPoint x: 86, endPoint y: 210, distance: 32.2
click at [86, 210] on div "On" at bounding box center [95, 209] width 83 height 32
drag, startPoint x: 55, startPoint y: 209, endPoint x: 81, endPoint y: 210, distance: 26.5
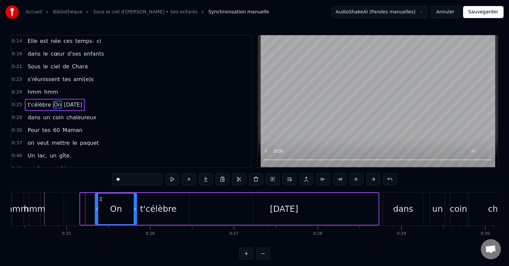
drag, startPoint x: 82, startPoint y: 209, endPoint x: 98, endPoint y: 209, distance: 15.8
click at [98, 209] on icon at bounding box center [97, 209] width 3 height 5
click at [166, 209] on div "t'célèbre" at bounding box center [158, 209] width 37 height 13
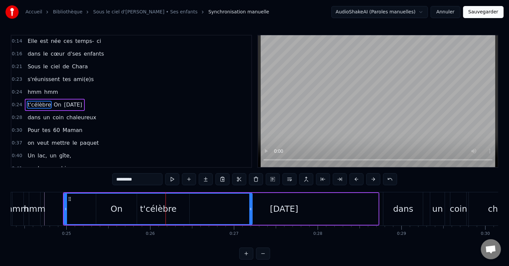
click at [278, 207] on div "[DATE]" at bounding box center [284, 209] width 28 height 13
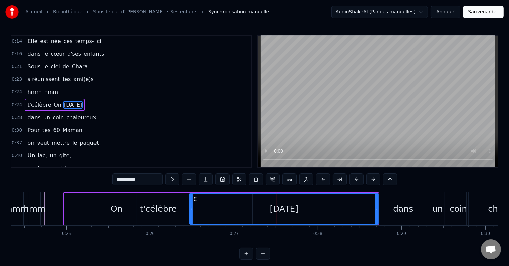
click at [178, 209] on div "t'célèbre" at bounding box center [158, 209] width 188 height 32
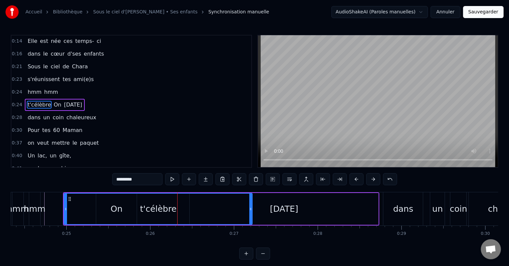
click at [174, 209] on div "t'célèbre" at bounding box center [158, 209] width 188 height 31
click at [156, 209] on div "t'célèbre" at bounding box center [158, 209] width 37 height 13
drag, startPoint x: 250, startPoint y: 209, endPoint x: 260, endPoint y: 210, distance: 10.1
click at [260, 210] on icon at bounding box center [261, 209] width 3 height 5
click at [159, 210] on div "t'célèbre" at bounding box center [163, 209] width 37 height 13
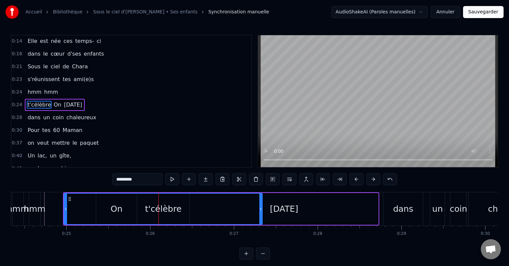
click at [106, 211] on div "t'célèbre" at bounding box center [163, 209] width 198 height 31
click at [77, 210] on div "t'célèbre" at bounding box center [163, 209] width 198 height 31
click at [64, 210] on div "t'célèbre" at bounding box center [163, 209] width 199 height 32
drag, startPoint x: 65, startPoint y: 209, endPoint x: 105, endPoint y: 209, distance: 39.9
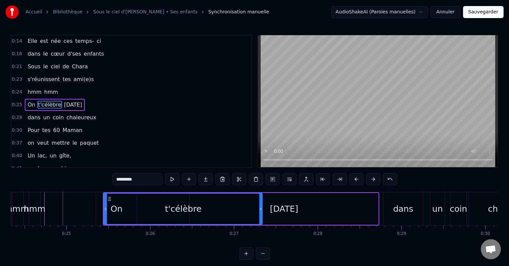
click at [119, 209] on div "t'célèbre" at bounding box center [183, 209] width 158 height 31
click at [115, 210] on div "t'célèbre" at bounding box center [183, 209] width 158 height 31
click at [103, 209] on div "On" at bounding box center [116, 209] width 41 height 32
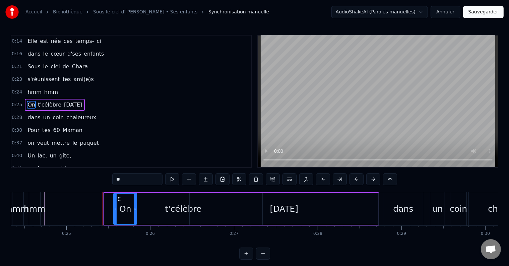
drag, startPoint x: 98, startPoint y: 208, endPoint x: 115, endPoint y: 208, distance: 17.4
click at [105, 208] on div "t'célèbre" at bounding box center [183, 209] width 159 height 32
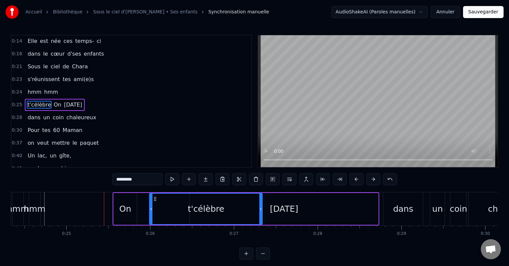
drag, startPoint x: 106, startPoint y: 209, endPoint x: 152, endPoint y: 208, distance: 45.6
click at [126, 207] on div "On" at bounding box center [125, 209] width 12 height 13
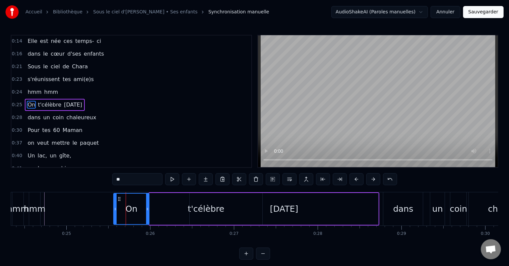
drag, startPoint x: 134, startPoint y: 208, endPoint x: 147, endPoint y: 209, distance: 12.5
click at [147, 209] on icon at bounding box center [147, 209] width 3 height 5
click at [275, 207] on div "[DATE]" at bounding box center [284, 209] width 28 height 13
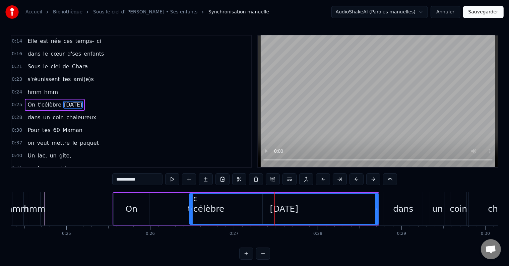
click at [209, 205] on div "[DATE]" at bounding box center [284, 209] width 188 height 31
click at [181, 210] on div "t'célèbre" at bounding box center [206, 209] width 113 height 32
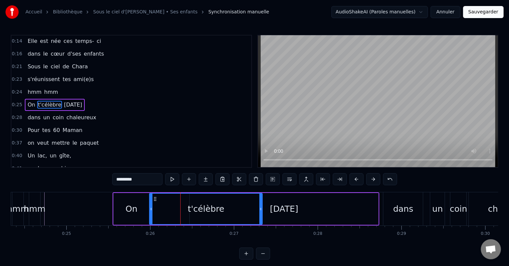
click at [270, 209] on div "[DATE]" at bounding box center [284, 209] width 28 height 13
type input "**********"
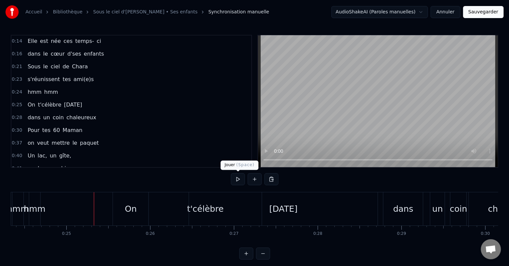
click at [236, 181] on button at bounding box center [238, 179] width 14 height 12
click at [117, 212] on div "On" at bounding box center [131, 208] width 36 height 33
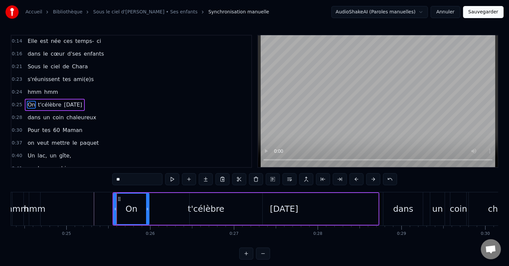
click at [180, 208] on div "t'célèbre" at bounding box center [206, 209] width 113 height 32
type input "*********"
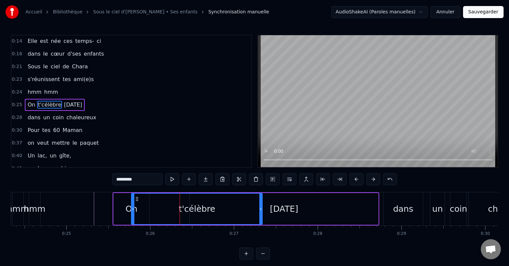
drag, startPoint x: 150, startPoint y: 210, endPoint x: 132, endPoint y: 212, distance: 18.2
click at [132, 212] on div at bounding box center [133, 209] width 3 height 31
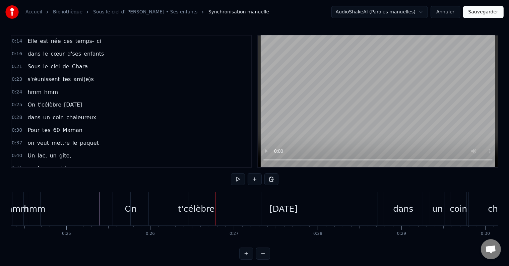
click at [118, 201] on div "On" at bounding box center [131, 208] width 36 height 33
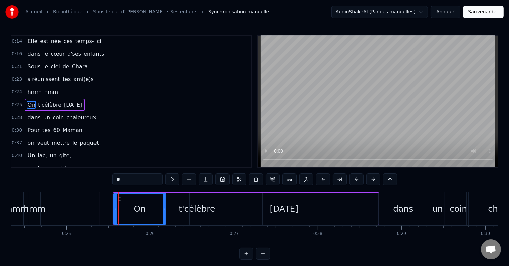
drag, startPoint x: 148, startPoint y: 207, endPoint x: 165, endPoint y: 208, distance: 17.4
click at [165, 208] on icon at bounding box center [164, 209] width 3 height 5
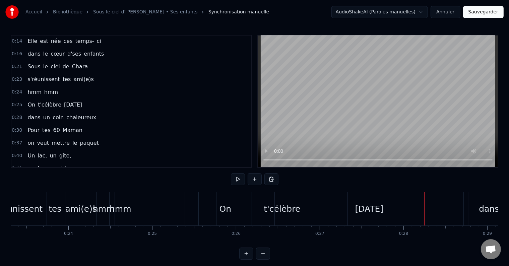
scroll to position [0, 1954]
click at [106, 208] on div "hmm" at bounding box center [104, 209] width 22 height 13
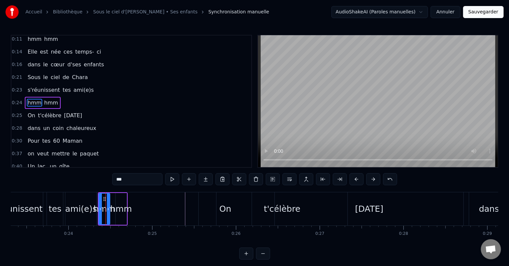
scroll to position [26, 0]
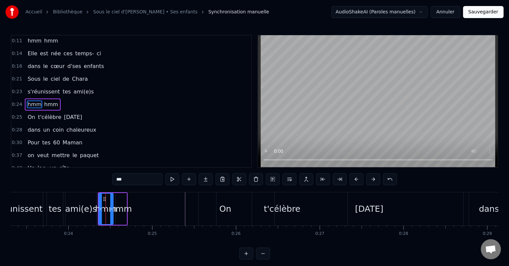
click at [111, 208] on icon at bounding box center [111, 209] width 3 height 5
click at [121, 213] on div "hmm" at bounding box center [121, 209] width 22 height 13
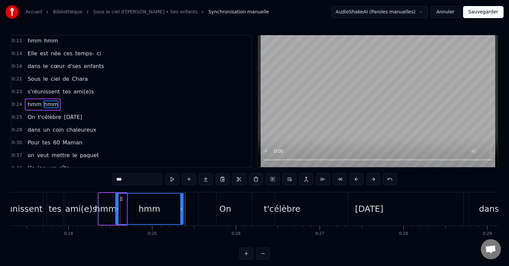
drag, startPoint x: 125, startPoint y: 209, endPoint x: 181, endPoint y: 209, distance: 56.7
click at [181, 209] on icon at bounding box center [181, 209] width 3 height 5
click at [114, 209] on div "hmm" at bounding box center [106, 209] width 22 height 13
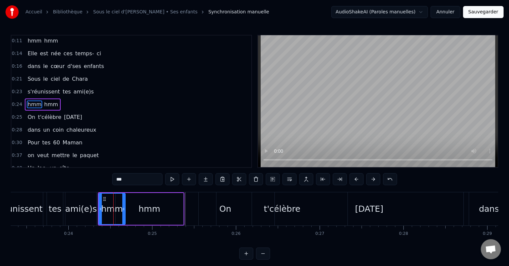
drag, startPoint x: 112, startPoint y: 209, endPoint x: 126, endPoint y: 208, distance: 14.2
click at [125, 208] on icon at bounding box center [123, 209] width 3 height 5
drag, startPoint x: 123, startPoint y: 207, endPoint x: 129, endPoint y: 209, distance: 6.0
click at [131, 208] on div "hmm hmm" at bounding box center [141, 208] width 87 height 33
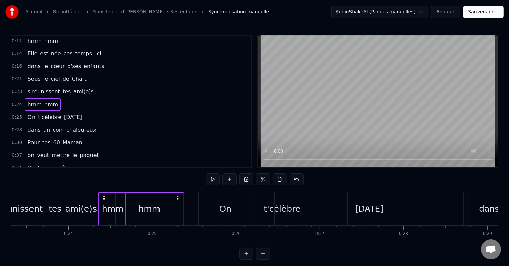
click at [125, 209] on div at bounding box center [125, 208] width 0 height 33
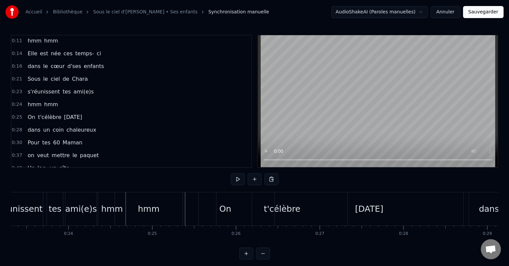
click at [113, 211] on div "hmm" at bounding box center [112, 209] width 22 height 13
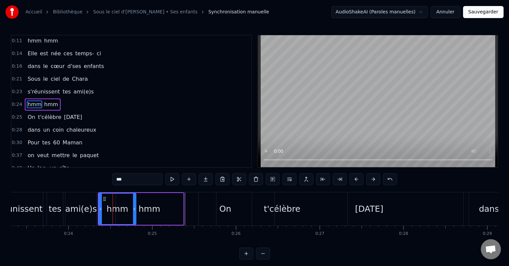
drag, startPoint x: 126, startPoint y: 208, endPoint x: 135, endPoint y: 209, distance: 9.4
click at [135, 209] on icon at bounding box center [134, 209] width 3 height 5
click at [165, 213] on div "hmm" at bounding box center [150, 209] width 68 height 32
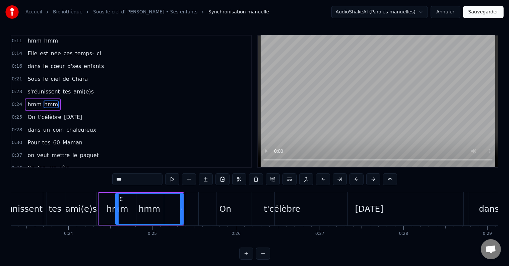
click at [85, 196] on div "ami(e)s" at bounding box center [80, 208] width 31 height 33
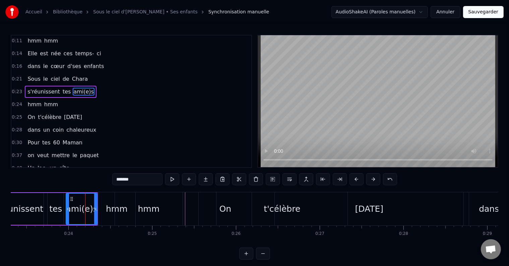
scroll to position [14, 0]
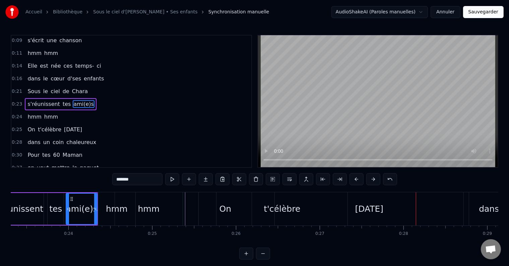
click at [377, 206] on div "[DATE]" at bounding box center [369, 209] width 28 height 13
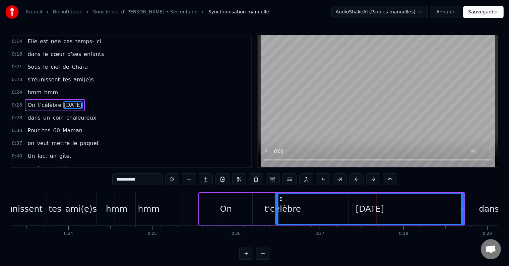
scroll to position [39, 0]
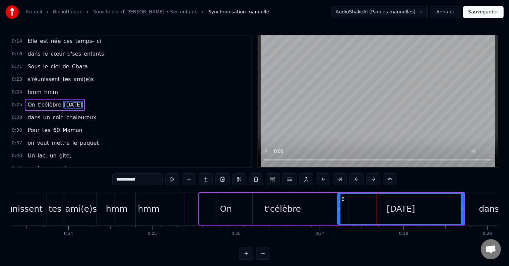
drag, startPoint x: 277, startPoint y: 209, endPoint x: 339, endPoint y: 207, distance: 62.1
click at [339, 207] on icon at bounding box center [339, 209] width 3 height 5
click at [299, 209] on div "t'célèbre" at bounding box center [282, 209] width 131 height 32
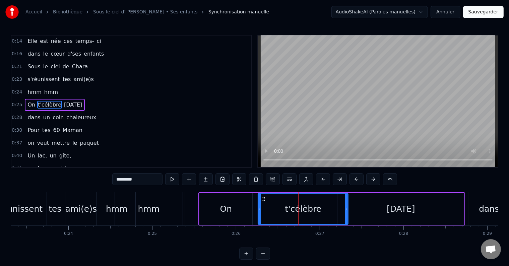
drag, startPoint x: 219, startPoint y: 210, endPoint x: 263, endPoint y: 210, distance: 43.9
click at [261, 210] on icon at bounding box center [260, 209] width 3 height 5
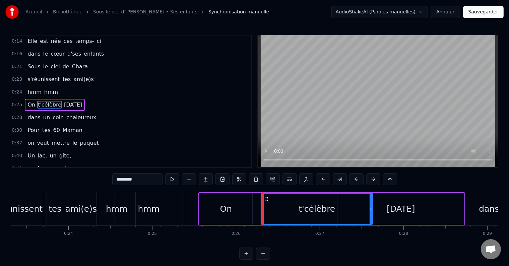
drag, startPoint x: 348, startPoint y: 210, endPoint x: 372, endPoint y: 210, distance: 24.5
click at [372, 210] on icon at bounding box center [371, 209] width 3 height 5
click at [241, 213] on div "On" at bounding box center [225, 209] width 53 height 32
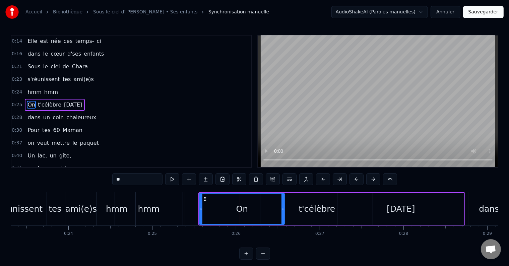
drag, startPoint x: 251, startPoint y: 209, endPoint x: 287, endPoint y: 209, distance: 35.5
click at [284, 209] on icon at bounding box center [283, 209] width 3 height 5
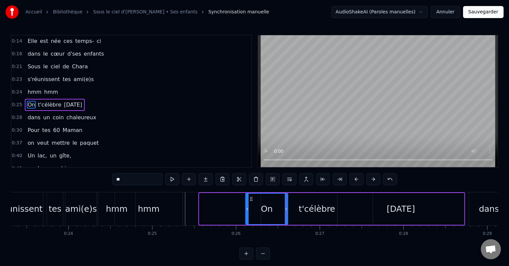
drag, startPoint x: 200, startPoint y: 209, endPoint x: 246, endPoint y: 208, distance: 46.3
click at [246, 208] on icon at bounding box center [247, 209] width 3 height 5
click at [166, 210] on div "hmm" at bounding box center [149, 208] width 68 height 33
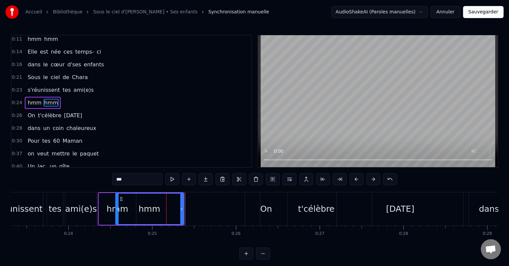
scroll to position [26, 0]
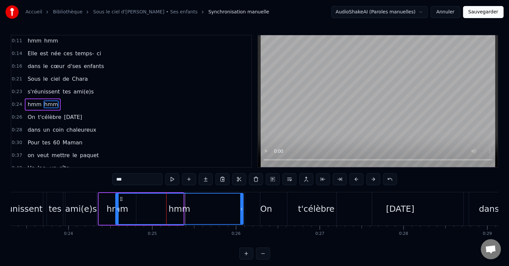
drag, startPoint x: 181, startPoint y: 209, endPoint x: 197, endPoint y: 209, distance: 16.4
click at [241, 208] on icon at bounding box center [241, 209] width 3 height 5
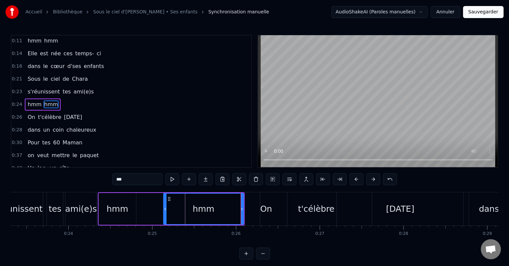
drag, startPoint x: 116, startPoint y: 207, endPoint x: 164, endPoint y: 207, distance: 47.9
click at [164, 207] on icon at bounding box center [165, 209] width 3 height 5
click at [133, 211] on div "hmm" at bounding box center [117, 209] width 37 height 32
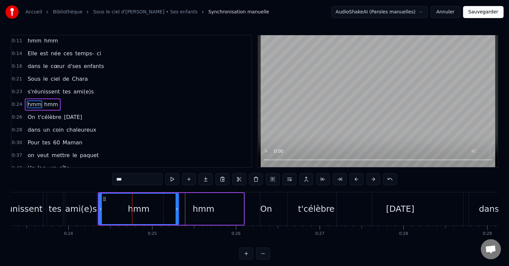
drag, startPoint x: 135, startPoint y: 210, endPoint x: 178, endPoint y: 211, distance: 42.6
click at [178, 211] on icon at bounding box center [177, 209] width 3 height 5
click at [75, 204] on div "ami(e)s" at bounding box center [81, 209] width 32 height 13
type input "*******"
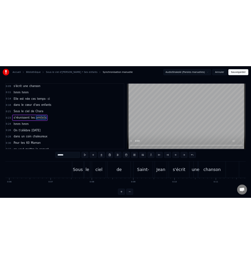
scroll to position [0, 478]
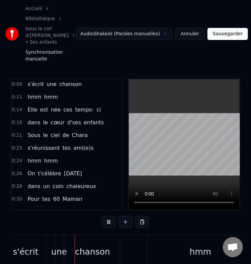
scroll to position [0, 833]
click at [119, 235] on div "s'écrit une chanson" at bounding box center [62, 251] width 117 height 33
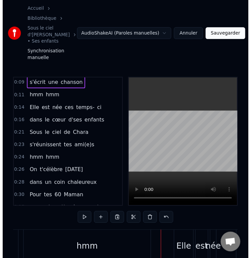
scroll to position [0, 944]
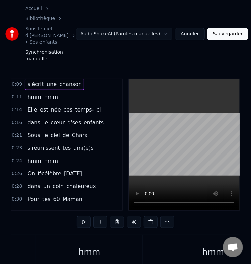
click at [96, 245] on div "hmm" at bounding box center [90, 251] width 22 height 13
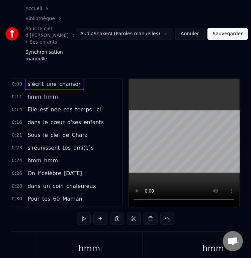
scroll to position [0, 0]
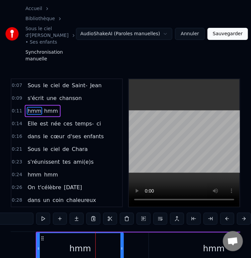
drag, startPoint x: 141, startPoint y: 226, endPoint x: 125, endPoint y: 234, distance: 18.1
click at [122, 246] on icon at bounding box center [122, 248] width 3 height 5
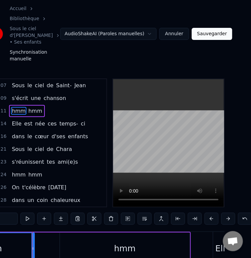
scroll to position [0, 1021]
click at [175, 232] on div "hmm" at bounding box center [122, 248] width 130 height 32
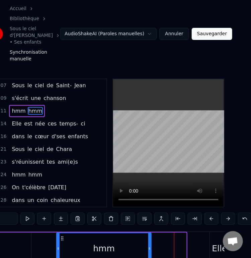
drag, startPoint x: 185, startPoint y: 228, endPoint x: 149, endPoint y: 233, distance: 36.3
click at [149, 233] on div at bounding box center [150, 248] width 3 height 31
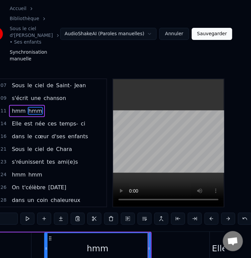
drag, startPoint x: 58, startPoint y: 228, endPoint x: 46, endPoint y: 230, distance: 12.1
click at [46, 246] on icon at bounding box center [46, 248] width 3 height 5
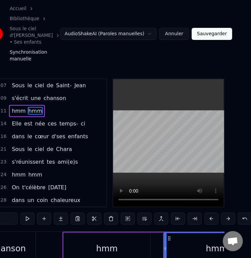
scroll to position [0, 892]
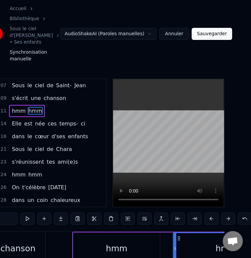
click at [94, 232] on div "hmm" at bounding box center [116, 248] width 87 height 32
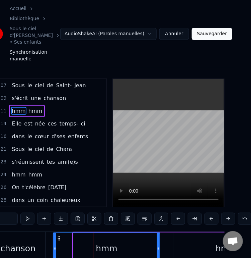
drag, startPoint x: 73, startPoint y: 226, endPoint x: 53, endPoint y: 229, distance: 20.3
click at [54, 246] on icon at bounding box center [55, 248] width 3 height 5
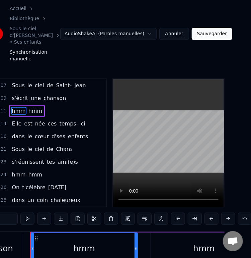
scroll to position [0, 917]
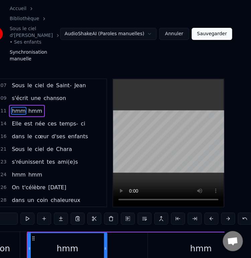
drag, startPoint x: 133, startPoint y: 226, endPoint x: 103, endPoint y: 230, distance: 30.7
click at [104, 246] on icon at bounding box center [105, 248] width 3 height 5
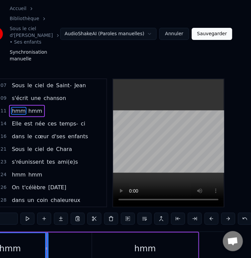
click at [194, 232] on div "hmm" at bounding box center [145, 248] width 106 height 32
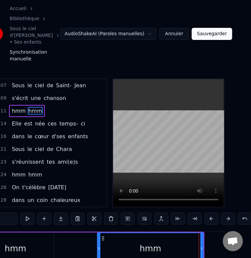
scroll to position [0, 968]
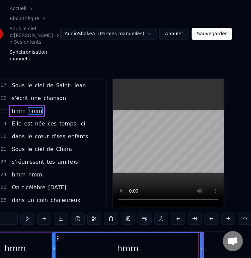
drag, startPoint x: 99, startPoint y: 226, endPoint x: 54, endPoint y: 230, distance: 44.7
click at [54, 246] on icon at bounding box center [54, 248] width 3 height 5
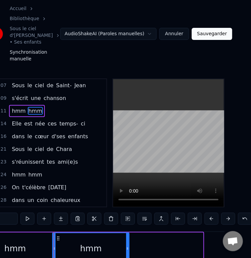
drag, startPoint x: 202, startPoint y: 226, endPoint x: 127, endPoint y: 232, distance: 74.3
click at [127, 233] on div at bounding box center [127, 248] width 3 height 31
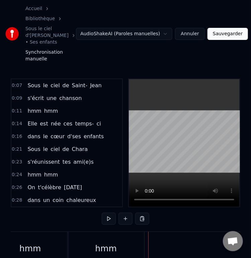
scroll to position [0, 0]
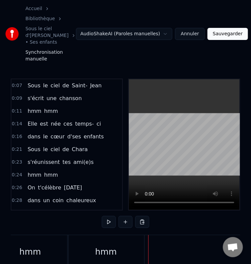
click at [135, 235] on div "hmm" at bounding box center [106, 251] width 77 height 33
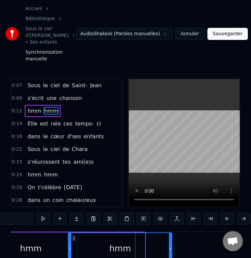
drag, startPoint x: 145, startPoint y: 226, endPoint x: 175, endPoint y: 227, distance: 30.9
click at [172, 246] on icon at bounding box center [170, 248] width 3 height 5
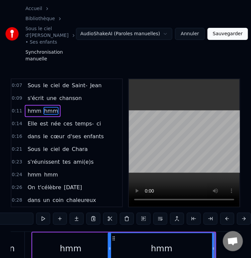
scroll to position [0, 921]
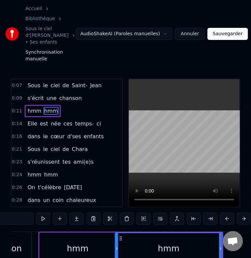
click at [95, 232] on div "hmm" at bounding box center [78, 248] width 76 height 32
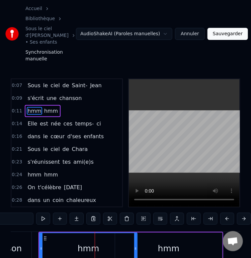
drag, startPoint x: 115, startPoint y: 227, endPoint x: 138, endPoint y: 229, distance: 22.9
click at [137, 246] on icon at bounding box center [135, 248] width 3 height 5
click at [25, 232] on div "chanson" at bounding box center [4, 248] width 55 height 33
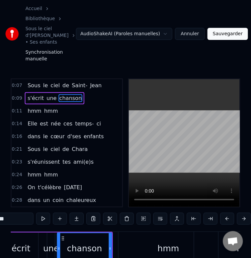
scroll to position [0, 833]
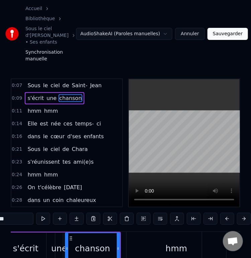
click at [89, 242] on div "chanson" at bounding box center [92, 248] width 35 height 13
click at [143, 232] on div "hmm" at bounding box center [177, 248] width 100 height 33
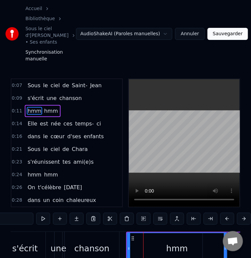
click at [91, 232] on div "chanson" at bounding box center [92, 248] width 55 height 33
type input "*******"
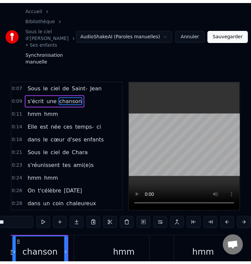
scroll to position [0, 885]
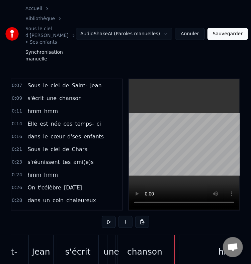
click at [33, 245] on div "Jean" at bounding box center [41, 251] width 18 height 13
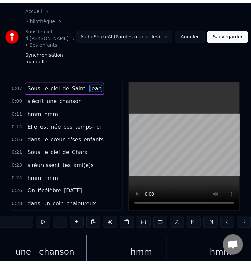
scroll to position [0, 868]
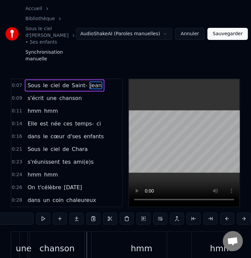
click at [109, 232] on div "hmm" at bounding box center [142, 248] width 100 height 33
type input "***"
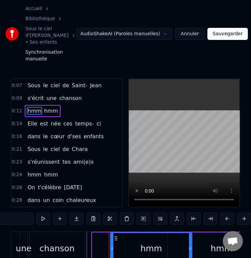
drag, startPoint x: 93, startPoint y: 228, endPoint x: 111, endPoint y: 229, distance: 18.1
click at [111, 246] on icon at bounding box center [112, 248] width 3 height 5
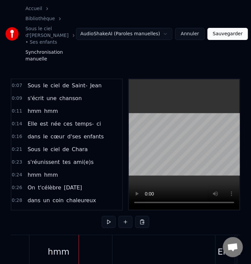
scroll to position [0, 1042]
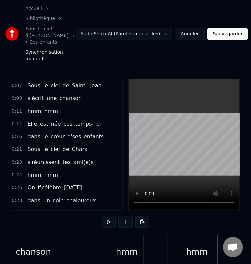
click at [44, 245] on div "chanson" at bounding box center [33, 251] width 35 height 13
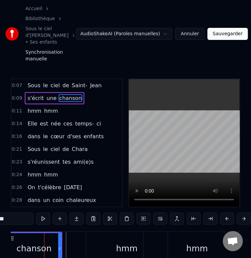
scroll to position [0, 892]
click at [60, 233] on div at bounding box center [60, 248] width 3 height 31
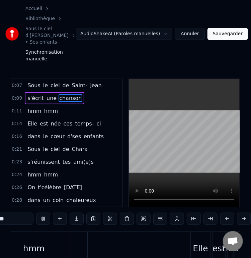
scroll to position [0, 1056]
click at [81, 232] on div "hmm" at bounding box center [33, 248] width 107 height 33
type input "***"
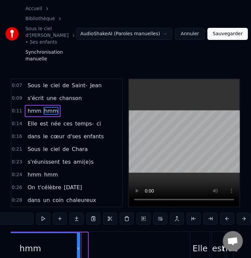
drag, startPoint x: 86, startPoint y: 224, endPoint x: 78, endPoint y: 224, distance: 8.0
click at [78, 233] on div at bounding box center [78, 248] width 3 height 31
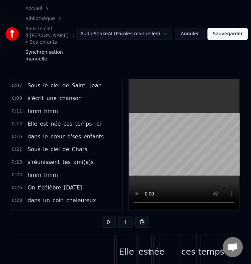
scroll to position [0, 1129]
click at [118, 235] on div "Elle" at bounding box center [126, 251] width 19 height 33
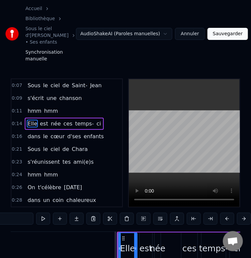
click at [175, 232] on div "Elle est née ces temps- ci" at bounding box center [181, 248] width 129 height 33
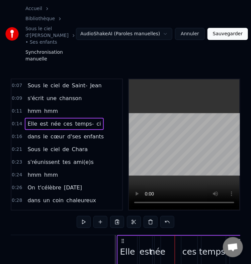
click at [124, 245] on div "Elle" at bounding box center [127, 251] width 15 height 13
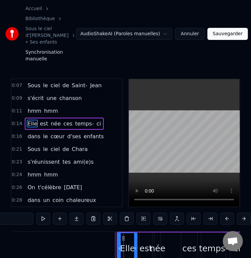
click at [174, 232] on div "Elle est née ces temps- ci" at bounding box center [181, 248] width 129 height 33
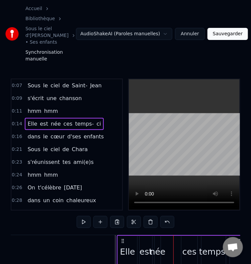
click at [174, 235] on div at bounding box center [174, 251] width 0 height 33
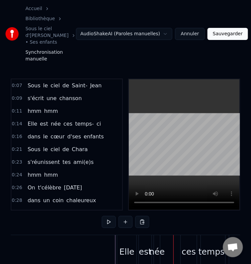
click at [141, 245] on div "est" at bounding box center [145, 251] width 13 height 13
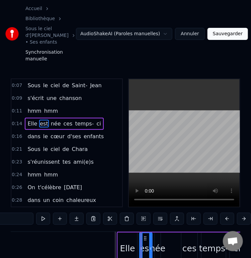
drag, startPoint x: 172, startPoint y: 221, endPoint x: 68, endPoint y: 235, distance: 105.1
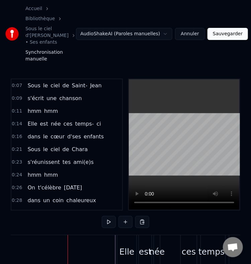
click at [129, 245] on div "Elle" at bounding box center [127, 251] width 15 height 13
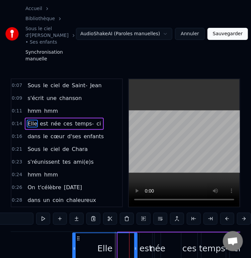
drag, startPoint x: 118, startPoint y: 227, endPoint x: 76, endPoint y: 229, distance: 41.7
click at [74, 246] on icon at bounding box center [74, 248] width 3 height 5
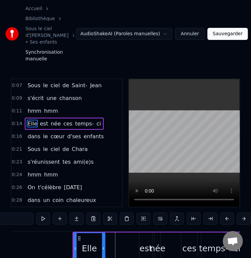
drag, startPoint x: 136, startPoint y: 228, endPoint x: 104, endPoint y: 231, distance: 32.3
click at [104, 233] on div at bounding box center [103, 248] width 3 height 31
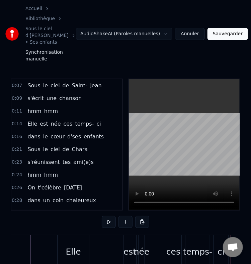
scroll to position [0, 1145]
click at [79, 245] on div "Elle" at bounding box center [73, 251] width 15 height 13
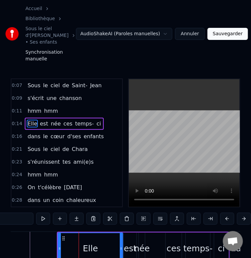
drag, startPoint x: 89, startPoint y: 227, endPoint x: 122, endPoint y: 228, distance: 33.6
click at [122, 246] on icon at bounding box center [121, 248] width 3 height 5
drag, startPoint x: 58, startPoint y: 228, endPoint x: 92, endPoint y: 228, distance: 33.2
click at [92, 246] on icon at bounding box center [93, 248] width 3 height 5
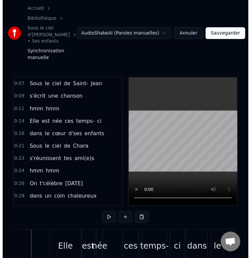
scroll to position [0, 1189]
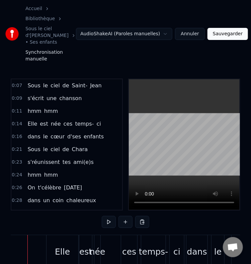
click at [94, 245] on div "née" at bounding box center [98, 251] width 16 height 13
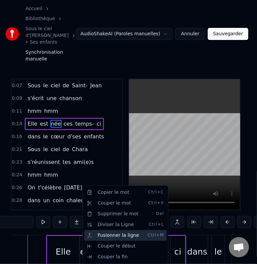
click at [114, 235] on div "Fusionner la ligne Ctrl+M" at bounding box center [125, 235] width 82 height 11
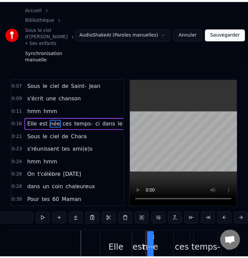
scroll to position [0, 1134]
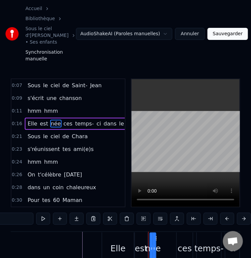
click at [136, 242] on div "est" at bounding box center [141, 248] width 13 height 13
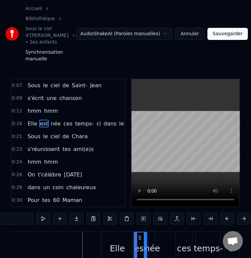
click at [111, 242] on div "Elle" at bounding box center [117, 248] width 15 height 13
type input "****"
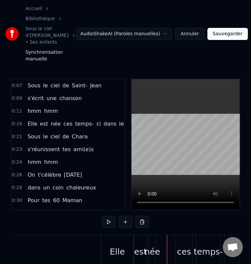
click at [188, 245] on div "ces" at bounding box center [184, 251] width 14 height 13
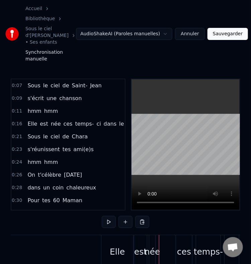
click at [121, 245] on div "Elle" at bounding box center [117, 251] width 15 height 13
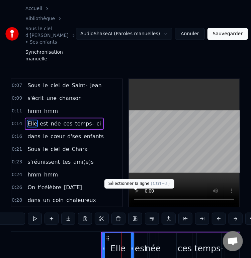
click at [136, 213] on button at bounding box center [135, 219] width 14 height 12
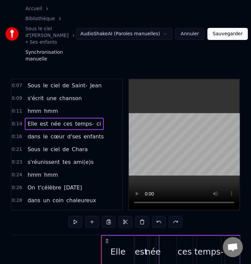
click at [235, 240] on circle at bounding box center [234, 240] width 0 height 0
click at [108, 238] on icon at bounding box center [107, 240] width 5 height 5
drag, startPoint x: 111, startPoint y: 211, endPoint x: 75, endPoint y: 228, distance: 40.3
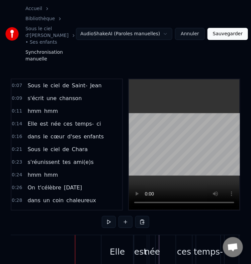
click at [136, 245] on div "est" at bounding box center [140, 251] width 13 height 13
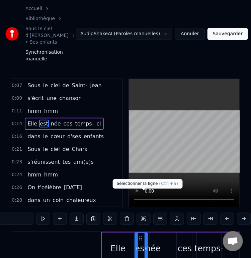
click at [145, 213] on button at bounding box center [144, 219] width 14 height 12
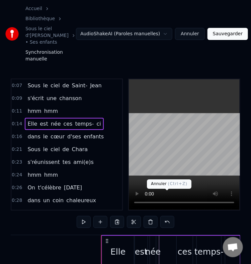
click at [164, 216] on button at bounding box center [168, 222] width 14 height 12
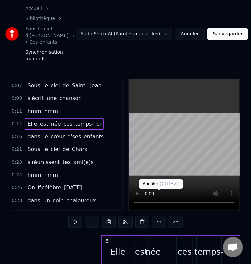
click at [161, 216] on button at bounding box center [159, 222] width 14 height 12
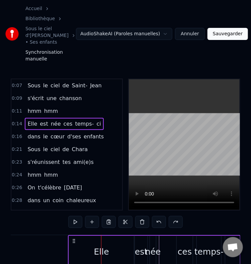
click at [161, 216] on button at bounding box center [159, 222] width 14 height 12
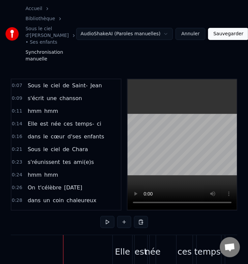
click at [32, 120] on span "Elle" at bounding box center [32, 124] width 11 height 8
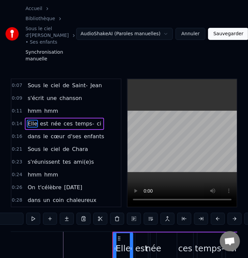
click at [41, 120] on span "est" at bounding box center [43, 124] width 9 height 8
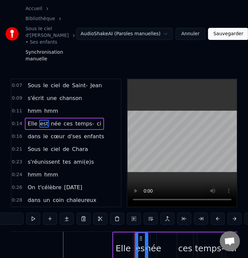
click at [50, 120] on span "née" at bounding box center [55, 124] width 11 height 8
click at [63, 120] on span "ces" at bounding box center [68, 124] width 10 height 8
type input "***"
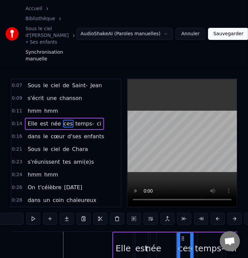
click at [18, 120] on span "0:14" at bounding box center [17, 123] width 10 height 7
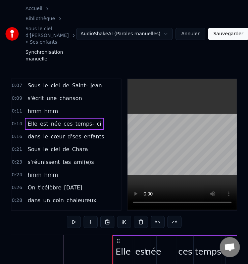
click at [41, 120] on span "est" at bounding box center [43, 124] width 9 height 8
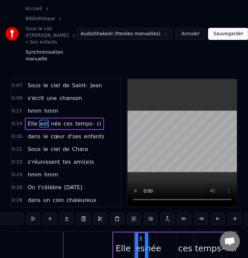
click at [30, 120] on span "Elle" at bounding box center [32, 124] width 11 height 8
type input "****"
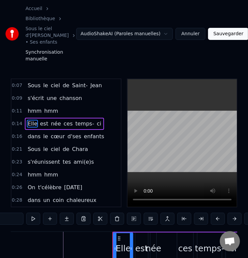
drag, startPoint x: 30, startPoint y: 98, endPoint x: 57, endPoint y: 98, distance: 27.2
click at [57, 118] on div "Elle est née ces temps- ci" at bounding box center [64, 124] width 79 height 12
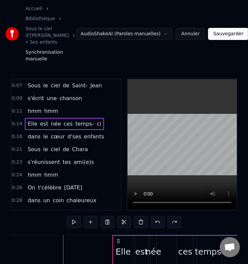
click at [30, 120] on span "Elle" at bounding box center [32, 124] width 11 height 8
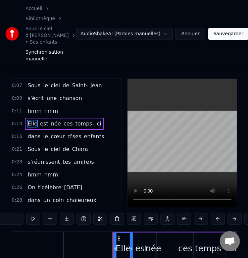
click at [39, 120] on span "est" at bounding box center [43, 124] width 9 height 8
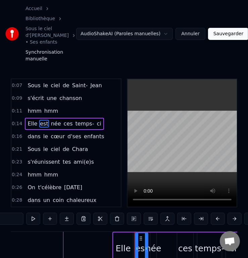
click at [52, 120] on span "née" at bounding box center [55, 124] width 11 height 8
click at [63, 120] on span "ces" at bounding box center [68, 124] width 10 height 8
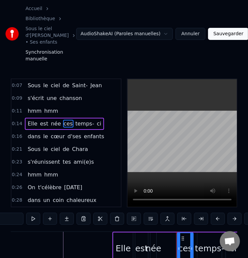
click at [75, 120] on span "temps-" at bounding box center [85, 124] width 20 height 8
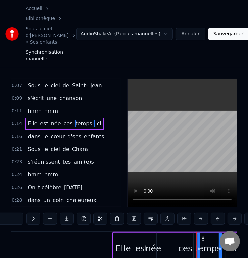
click at [96, 120] on span "ci" at bounding box center [99, 124] width 6 height 8
type input "**"
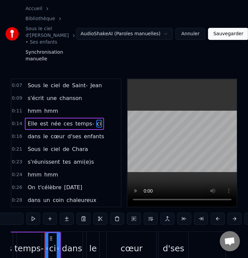
drag, startPoint x: 96, startPoint y: 98, endPoint x: 71, endPoint y: 100, distance: 24.9
click at [71, 117] on div "0:14 Elle est née ces temps- ci" at bounding box center [65, 123] width 109 height 13
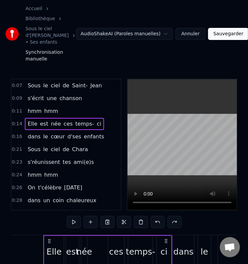
scroll to position [0, 1202]
click at [167, 22] on html "Accueil Bibliothèque Sous le ciel d'[PERSON_NAME] • Ses enfants Synchronisation…" at bounding box center [124, 156] width 248 height 313
click at [167, 21] on html "Accueil Bibliothèque Sous le ciel d'[PERSON_NAME] • Ses enfants Synchronisation…" at bounding box center [124, 156] width 248 height 313
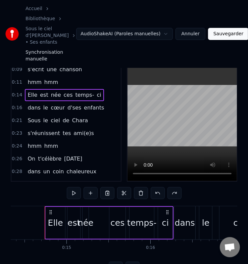
scroll to position [31, 0]
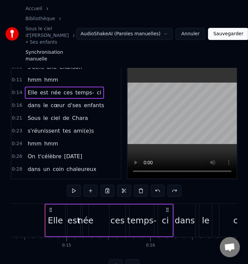
click at [97, 163] on div "0:28 dans un coin chaleureux" at bounding box center [65, 169] width 109 height 13
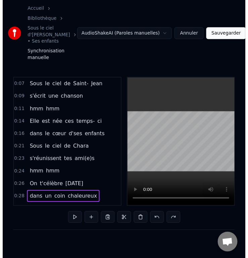
scroll to position [0, 218]
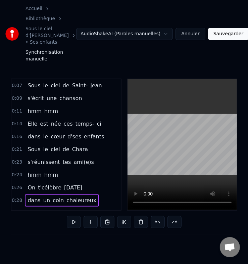
click at [215, 28] on button "Sauvegarder" at bounding box center [228, 34] width 41 height 12
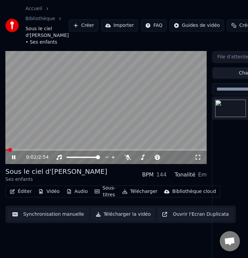
click at [180, 104] on video at bounding box center [105, 107] width 201 height 113
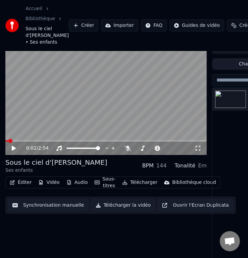
scroll to position [9, 0]
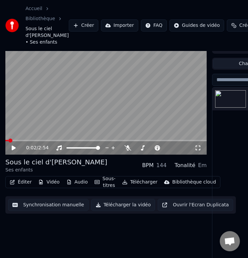
click at [103, 183] on button "Sous-titres" at bounding box center [105, 182] width 26 height 16
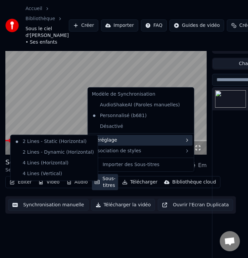
click at [119, 140] on div "Préréglage" at bounding box center [140, 140] width 103 height 11
